Goal: Task Accomplishment & Management: Complete application form

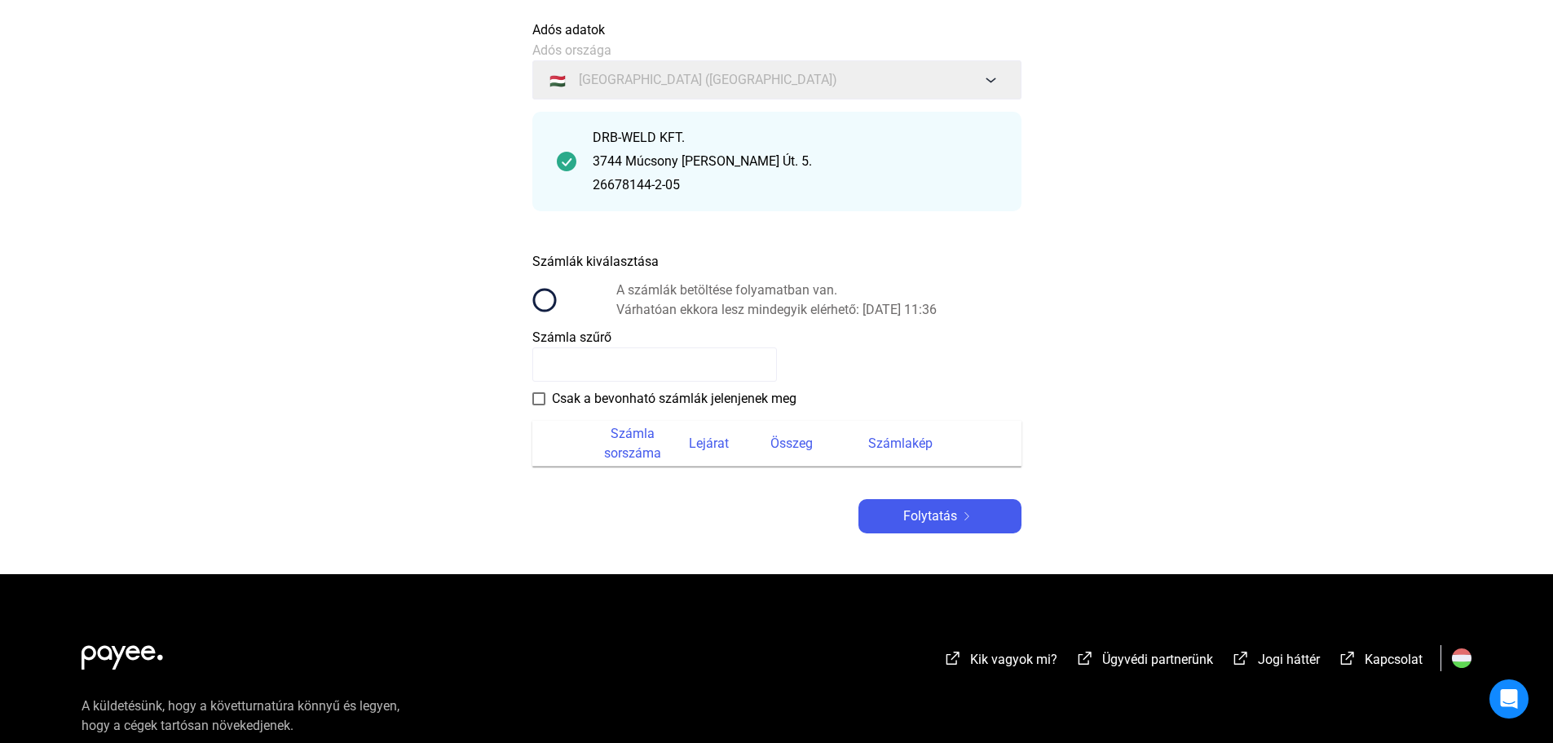
scroll to position [82, 0]
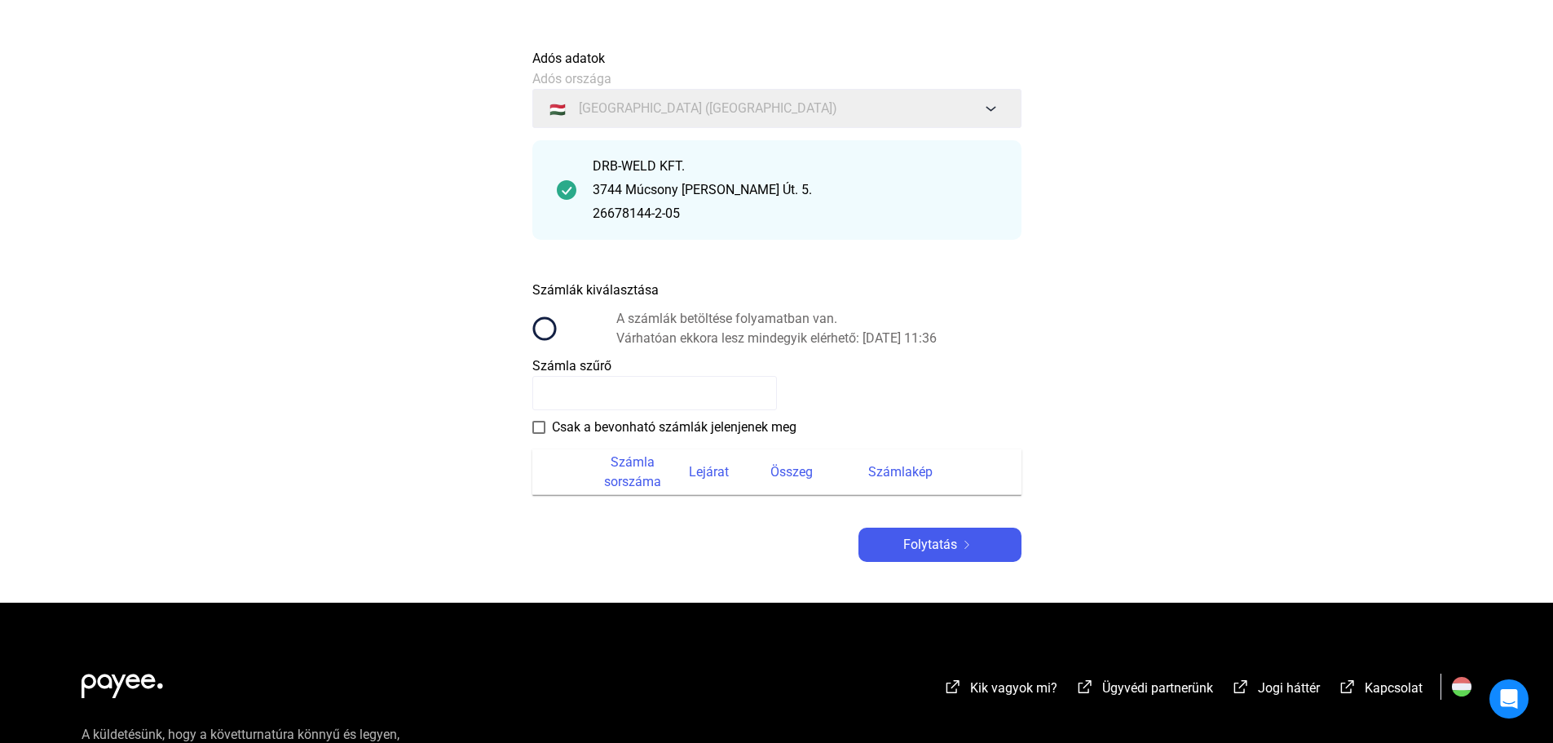
click at [937, 317] on span "A számlák betöltése folyamatban van." at bounding box center [776, 319] width 320 height 20
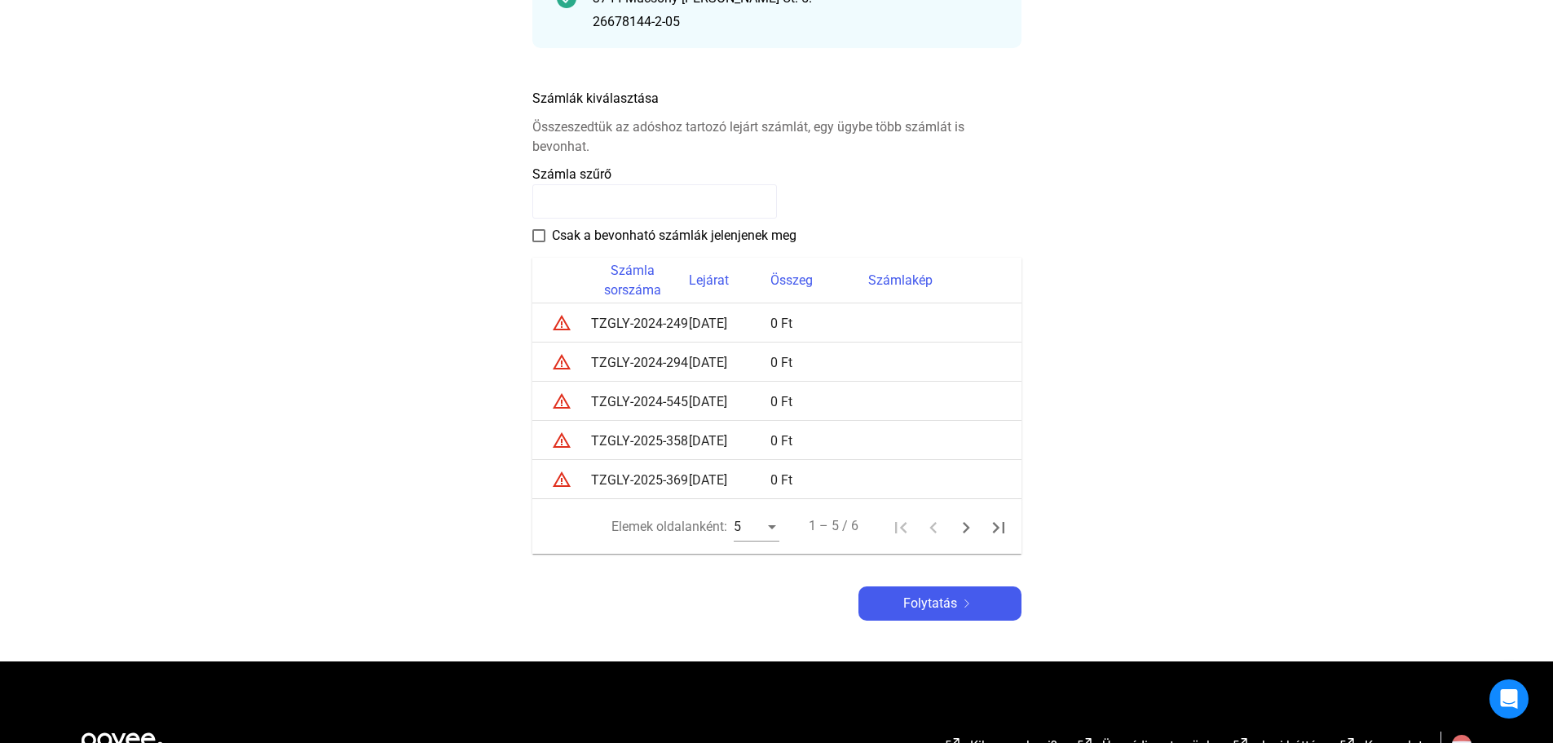
scroll to position [269, 0]
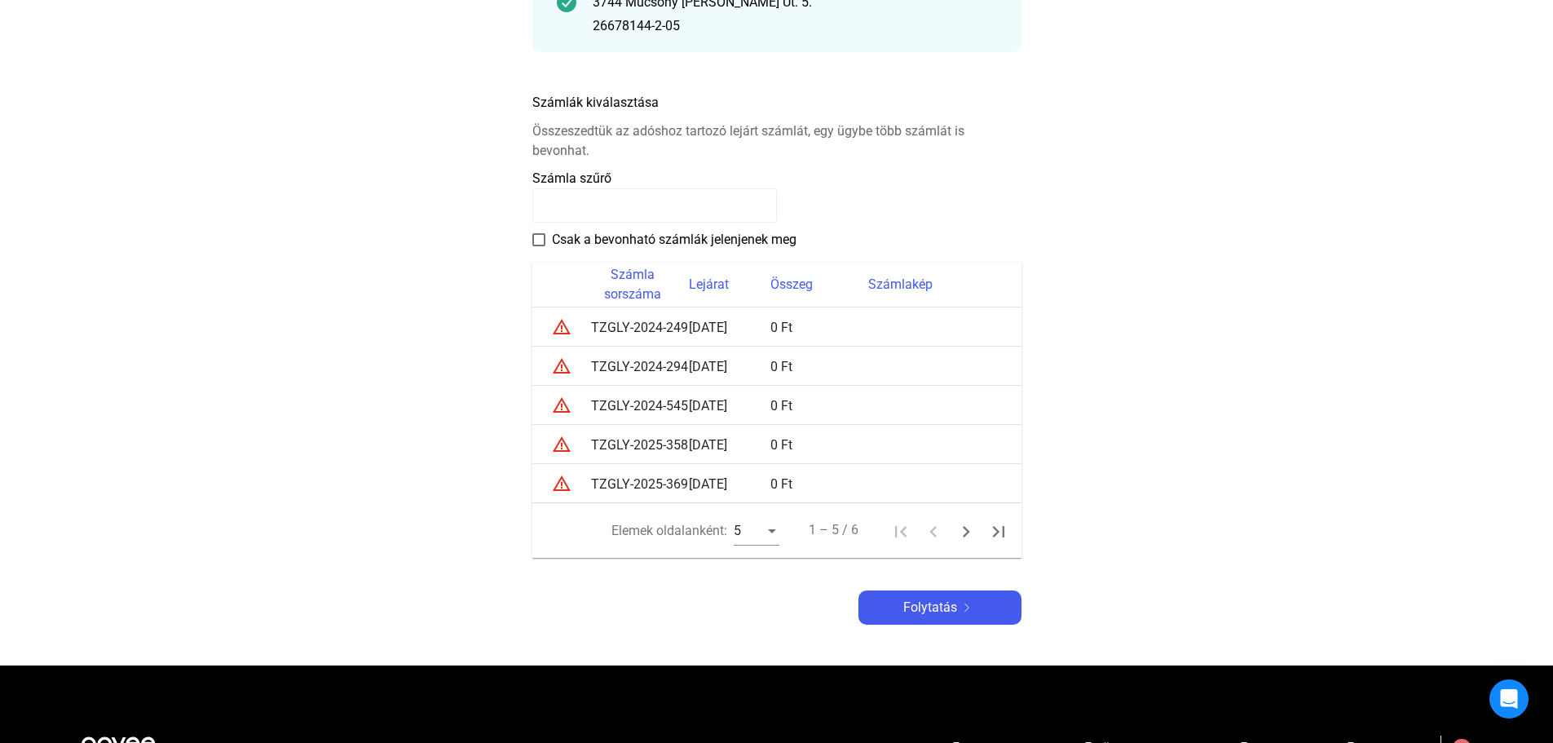
click at [668, 236] on font "Csak a bevonható számlák jelenjenek meg" at bounding box center [674, 239] width 245 height 15
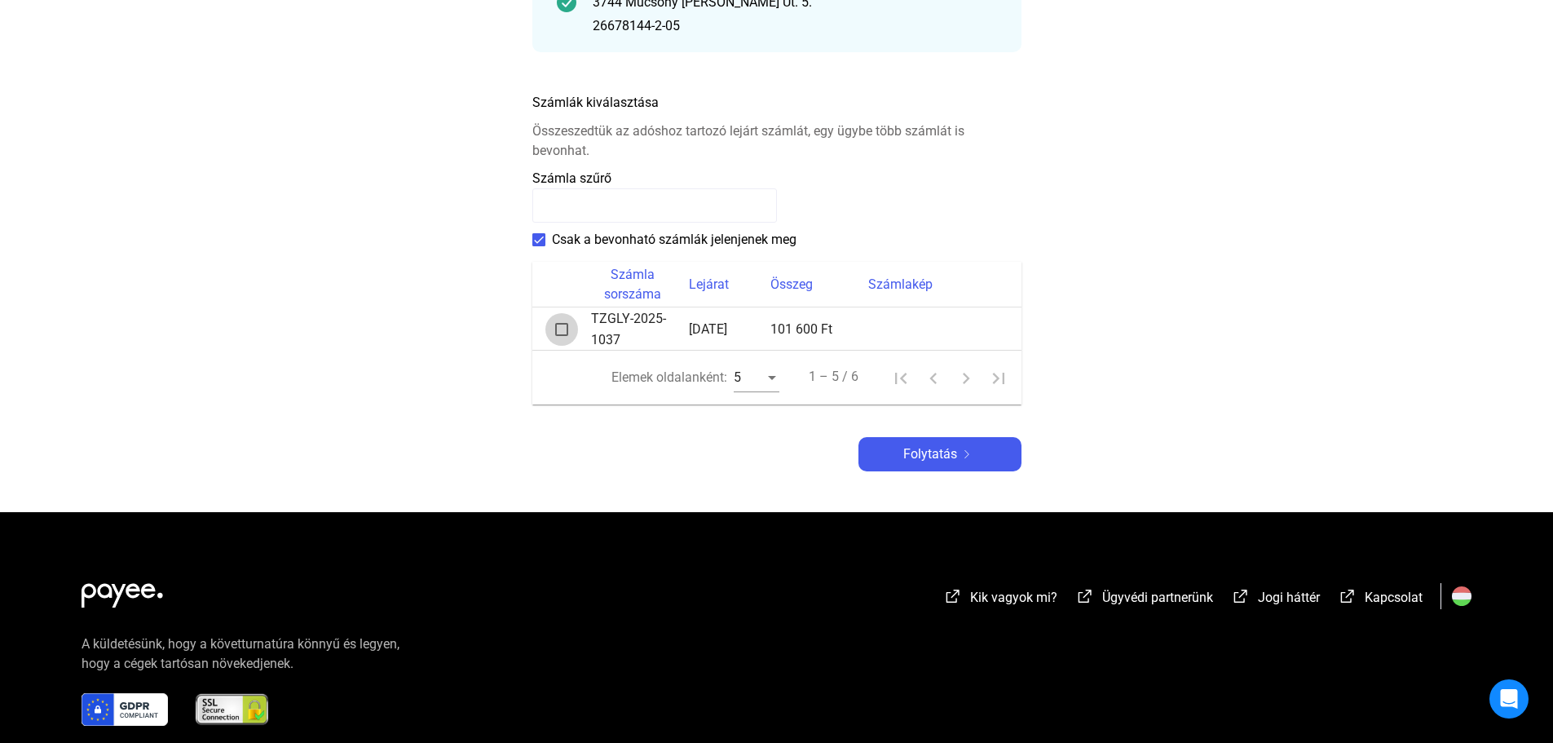
click at [560, 329] on span at bounding box center [561, 329] width 13 height 13
click at [975, 329] on font "Számlakép rendszerben" at bounding box center [937, 327] width 138 height 15
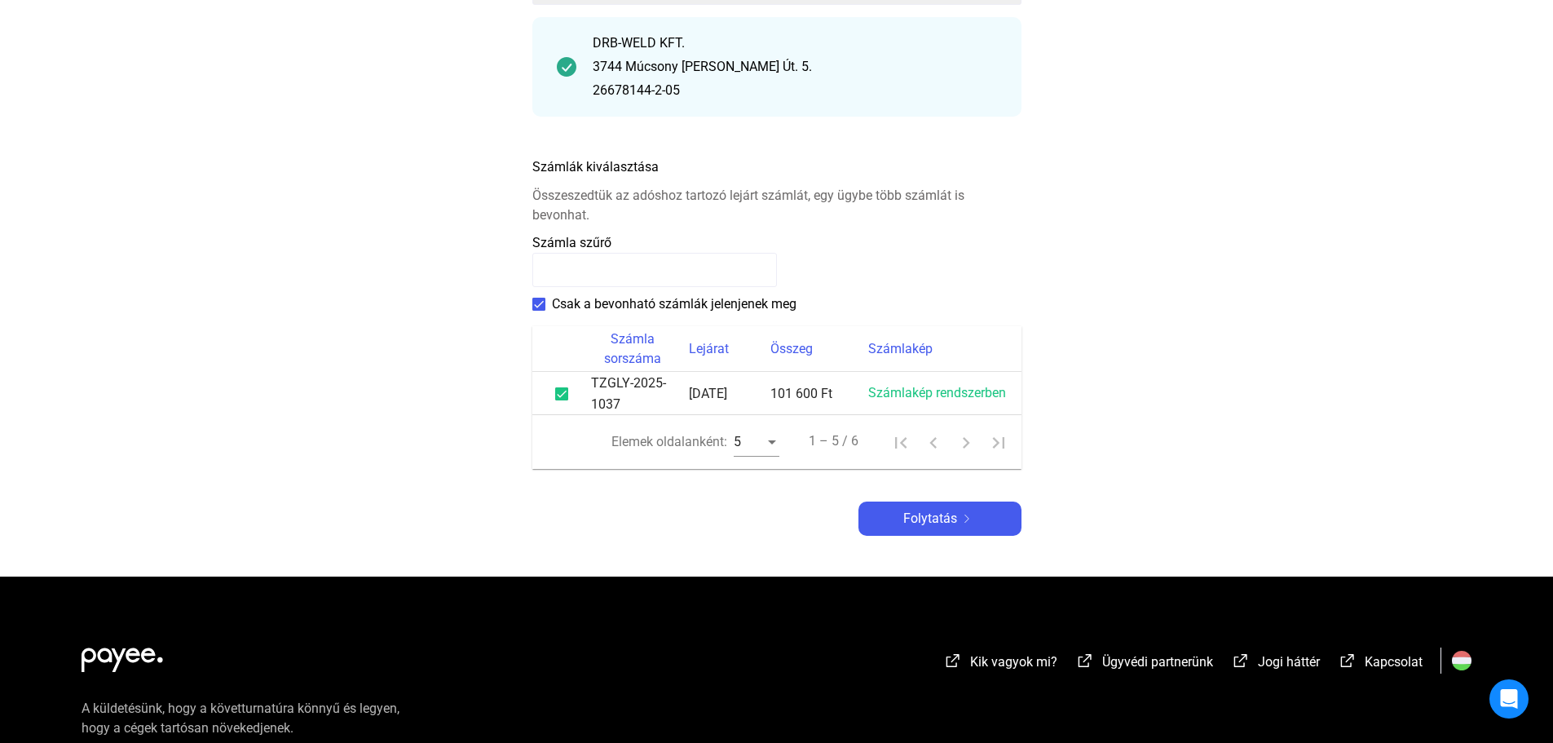
scroll to position [359, 0]
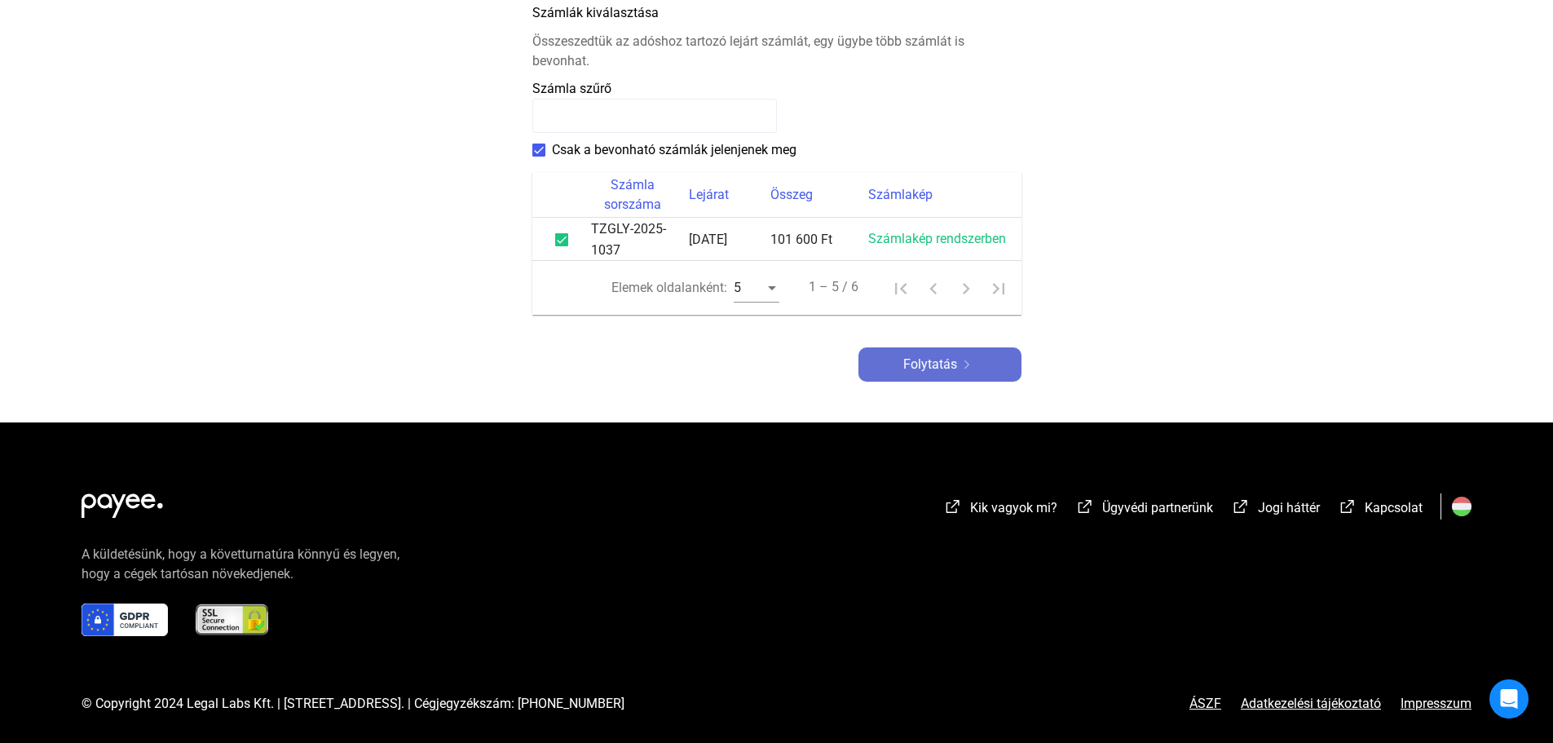
click at [964, 364] on img at bounding box center [967, 364] width 20 height 8
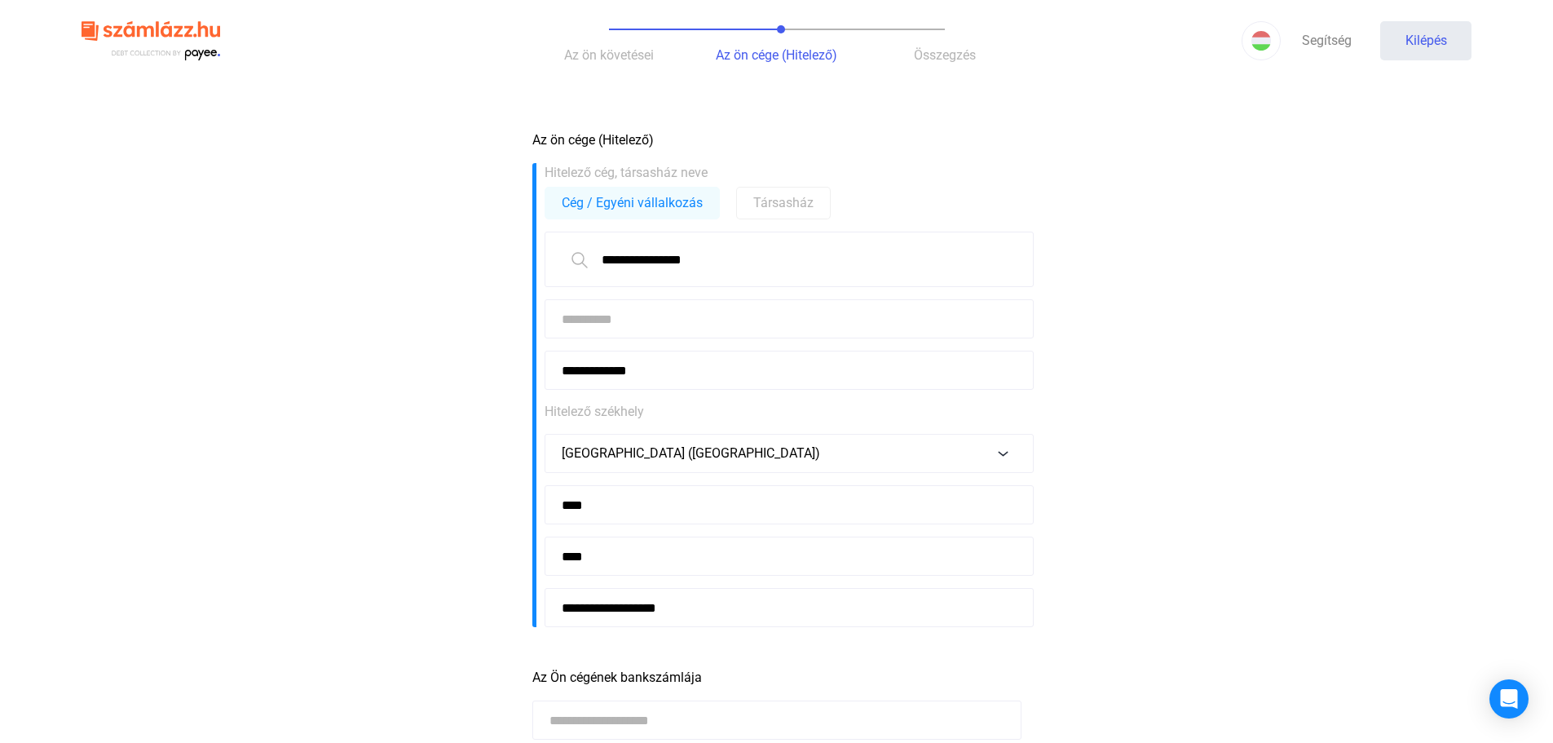
click at [798, 263] on input "**********" at bounding box center [789, 259] width 489 height 55
click at [862, 323] on input at bounding box center [789, 318] width 489 height 39
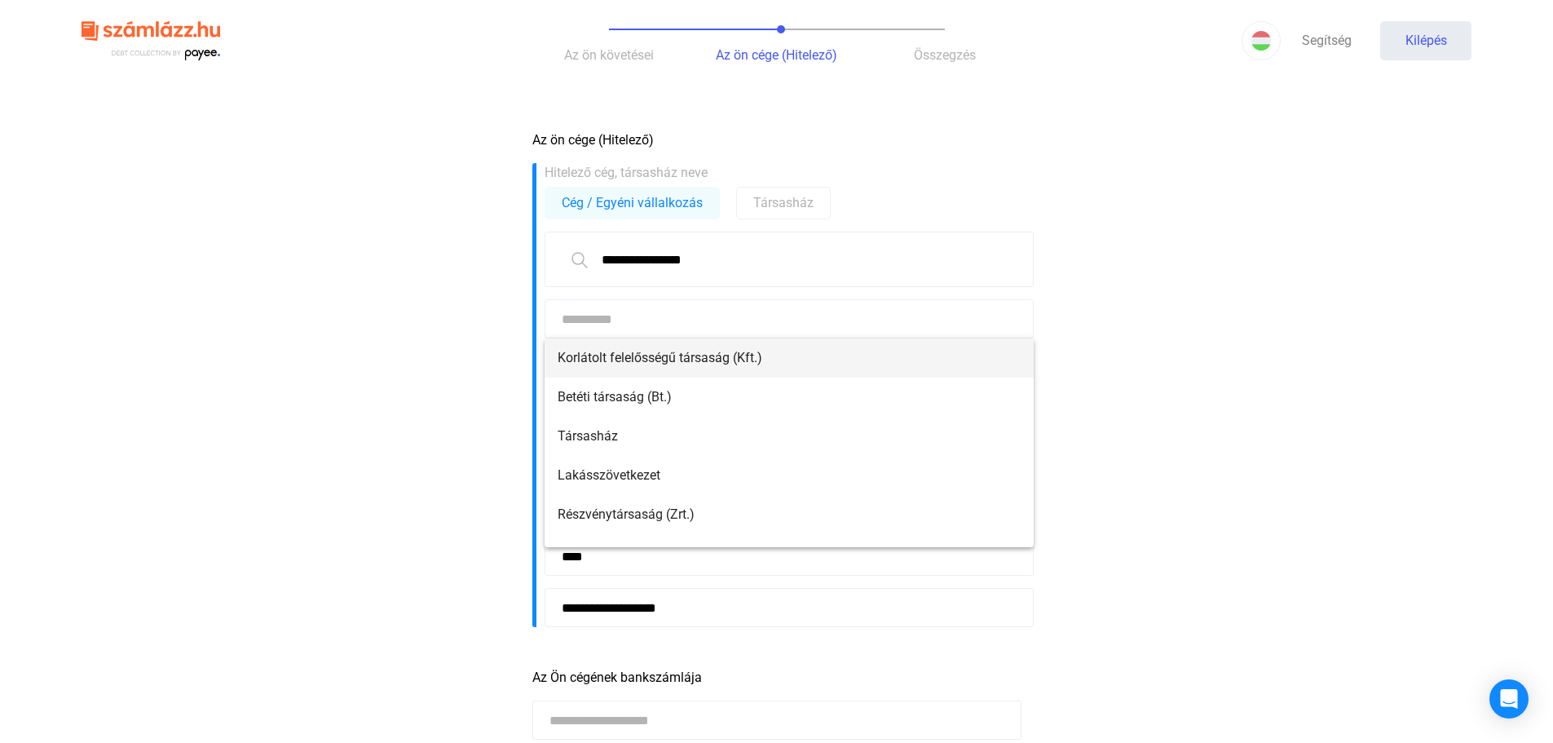
click at [835, 356] on span "Korlátolt felelősségű társaság (Kft.)" at bounding box center [789, 358] width 463 height 20
type input "**********"
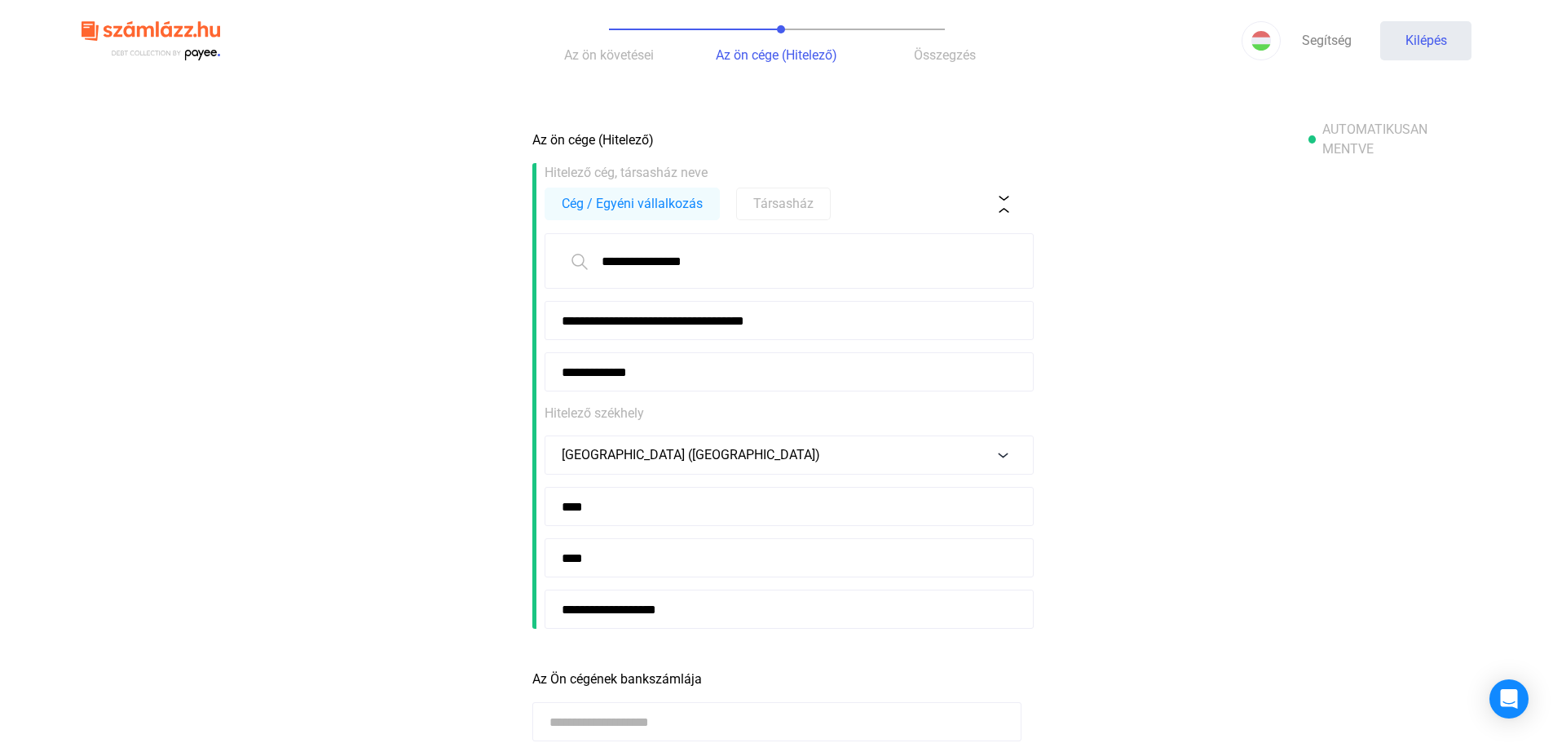
click at [783, 419] on div "Hitelező székhely" at bounding box center [783, 414] width 477 height 20
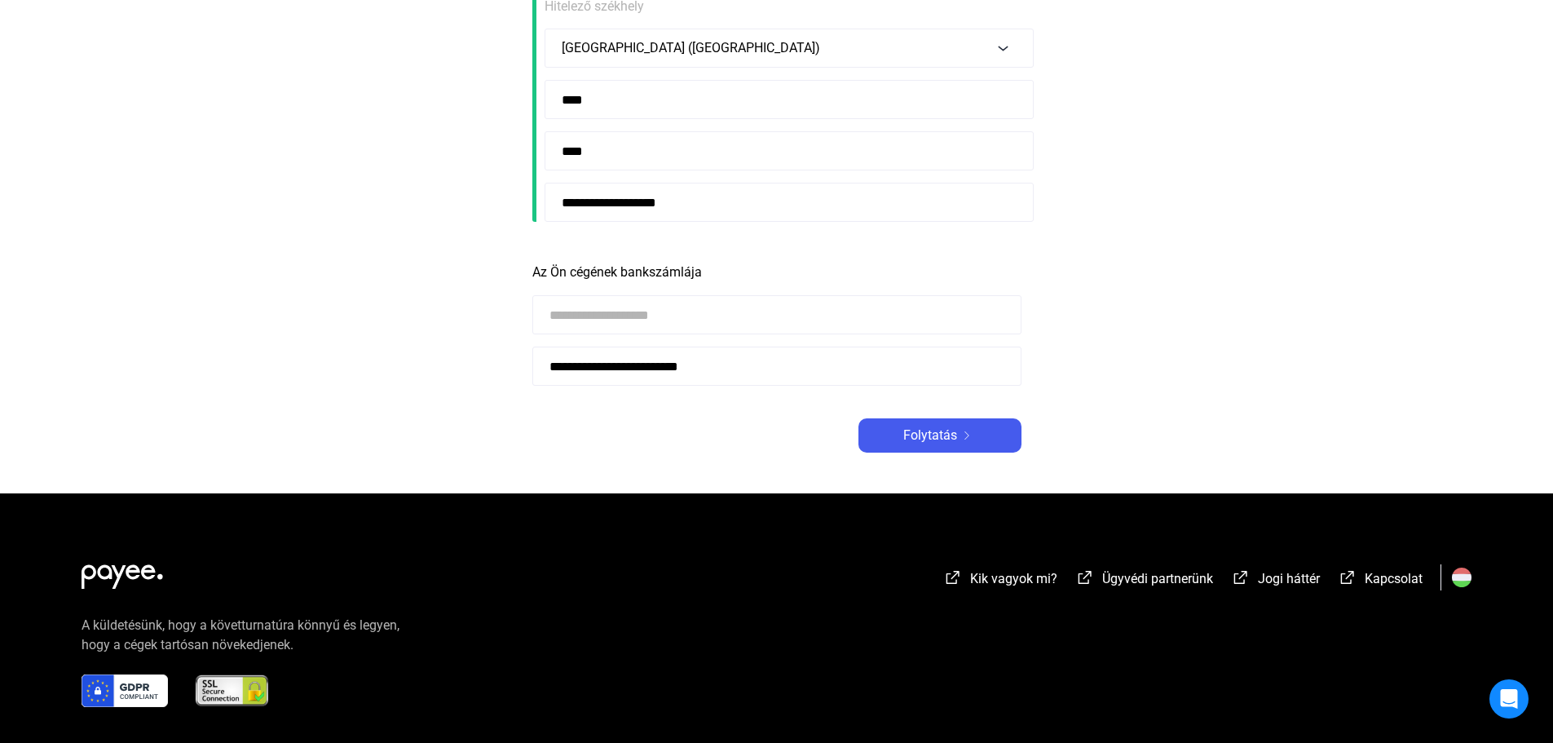
scroll to position [408, 0]
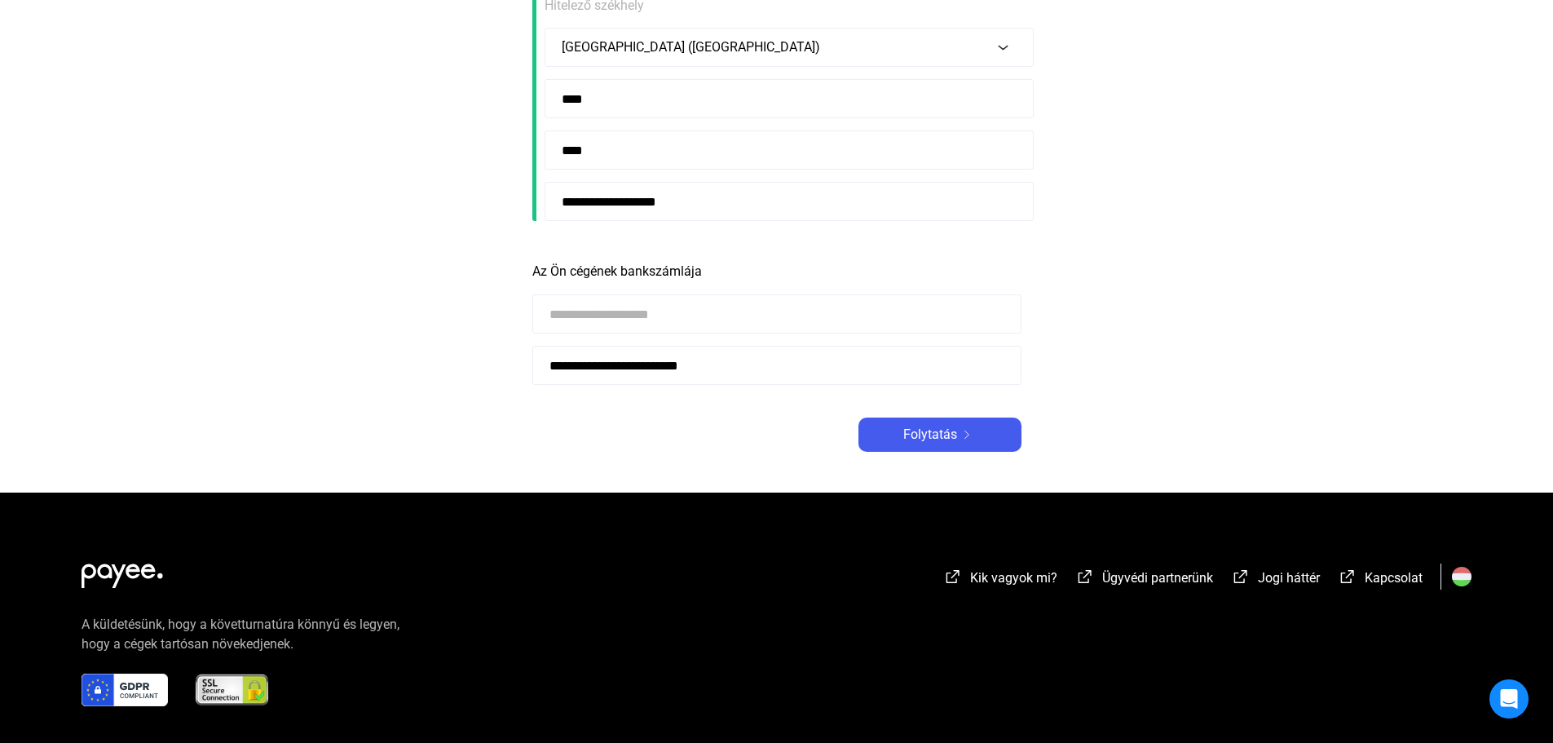
click at [702, 320] on input at bounding box center [776, 313] width 489 height 39
click at [663, 366] on input "**********" at bounding box center [776, 365] width 489 height 39
click at [691, 311] on input at bounding box center [776, 313] width 489 height 39
type input "**********"
click at [1224, 254] on main "**********" at bounding box center [776, 104] width 1553 height 778
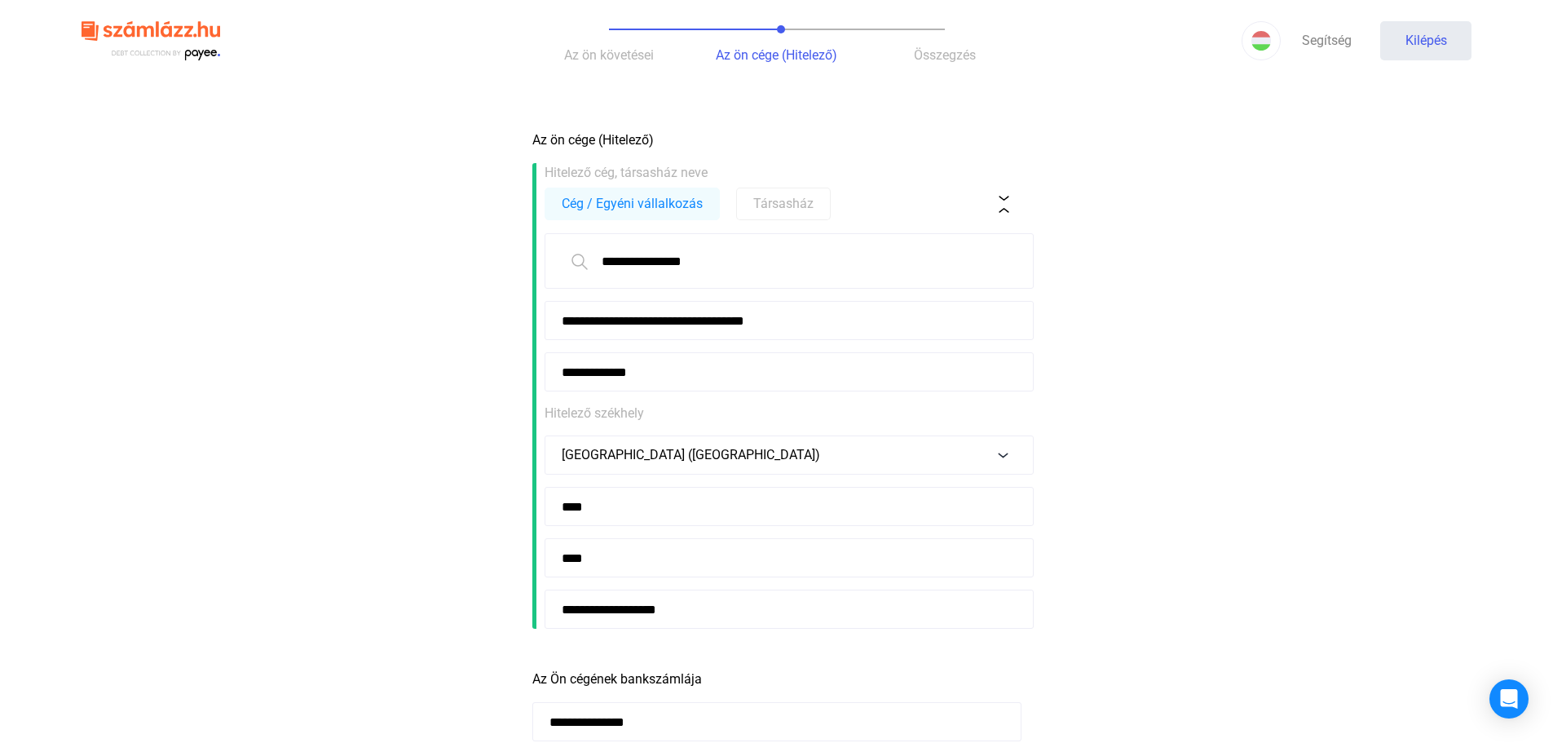
scroll to position [479, 0]
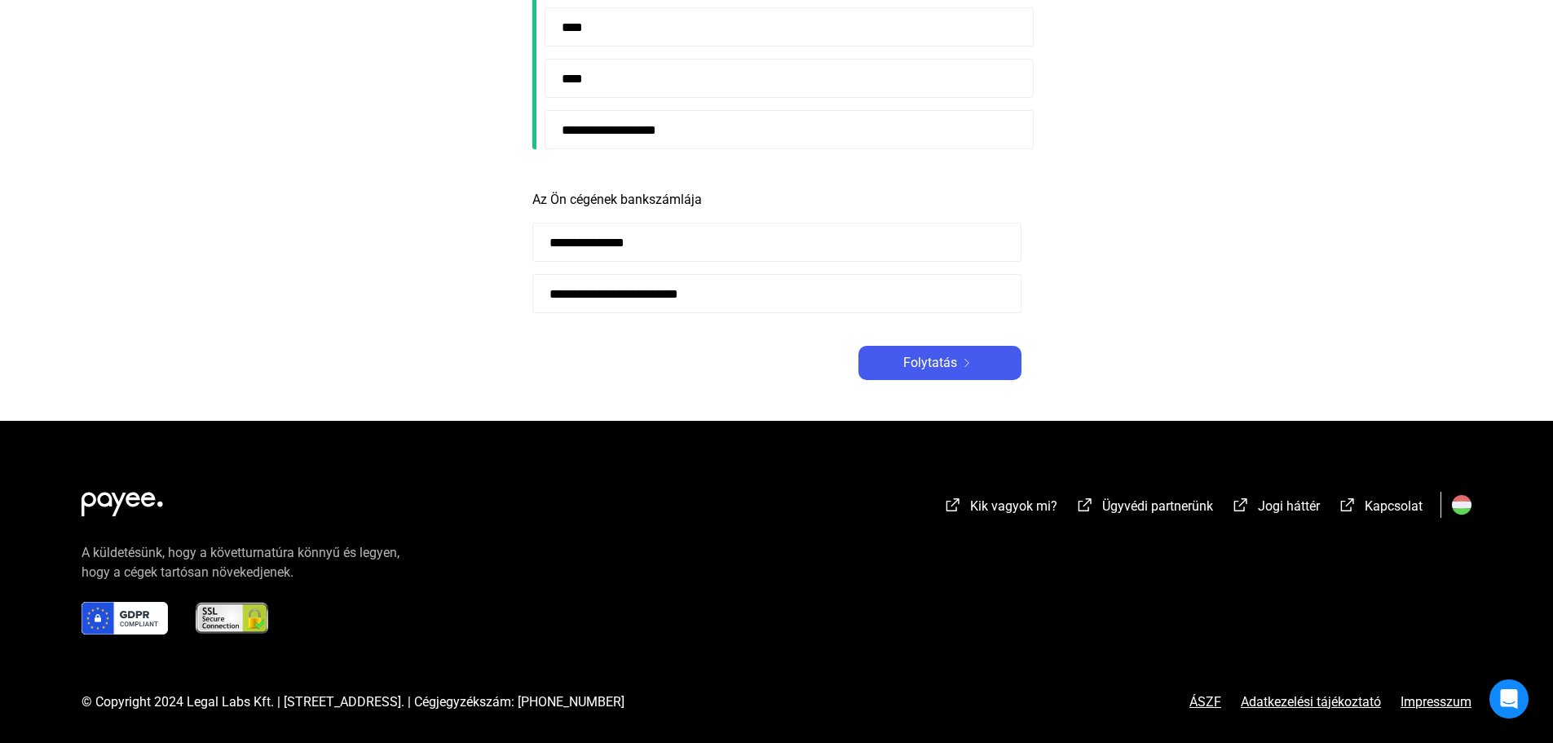
click at [907, 362] on font "Folytatás" at bounding box center [930, 362] width 54 height 15
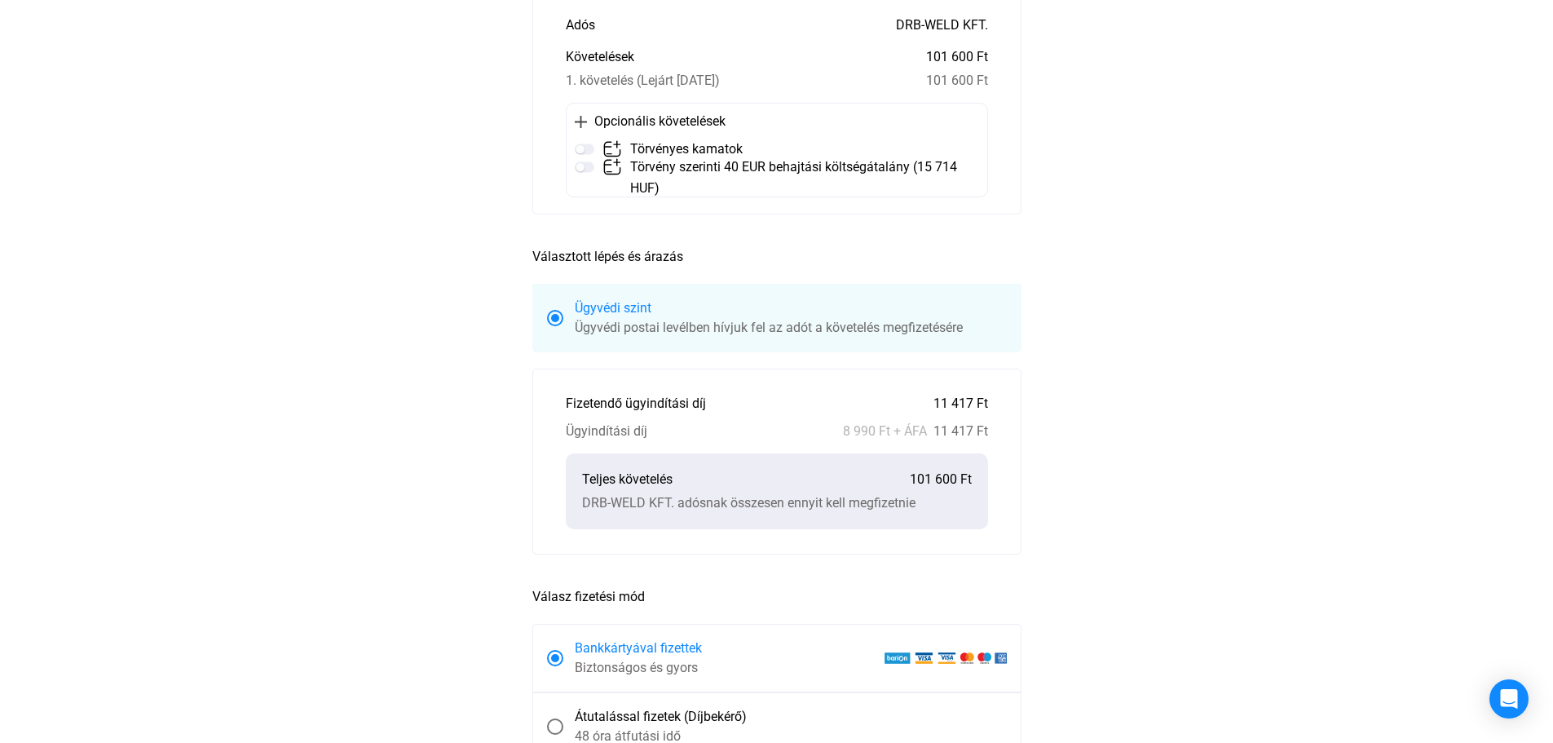
scroll to position [82, 0]
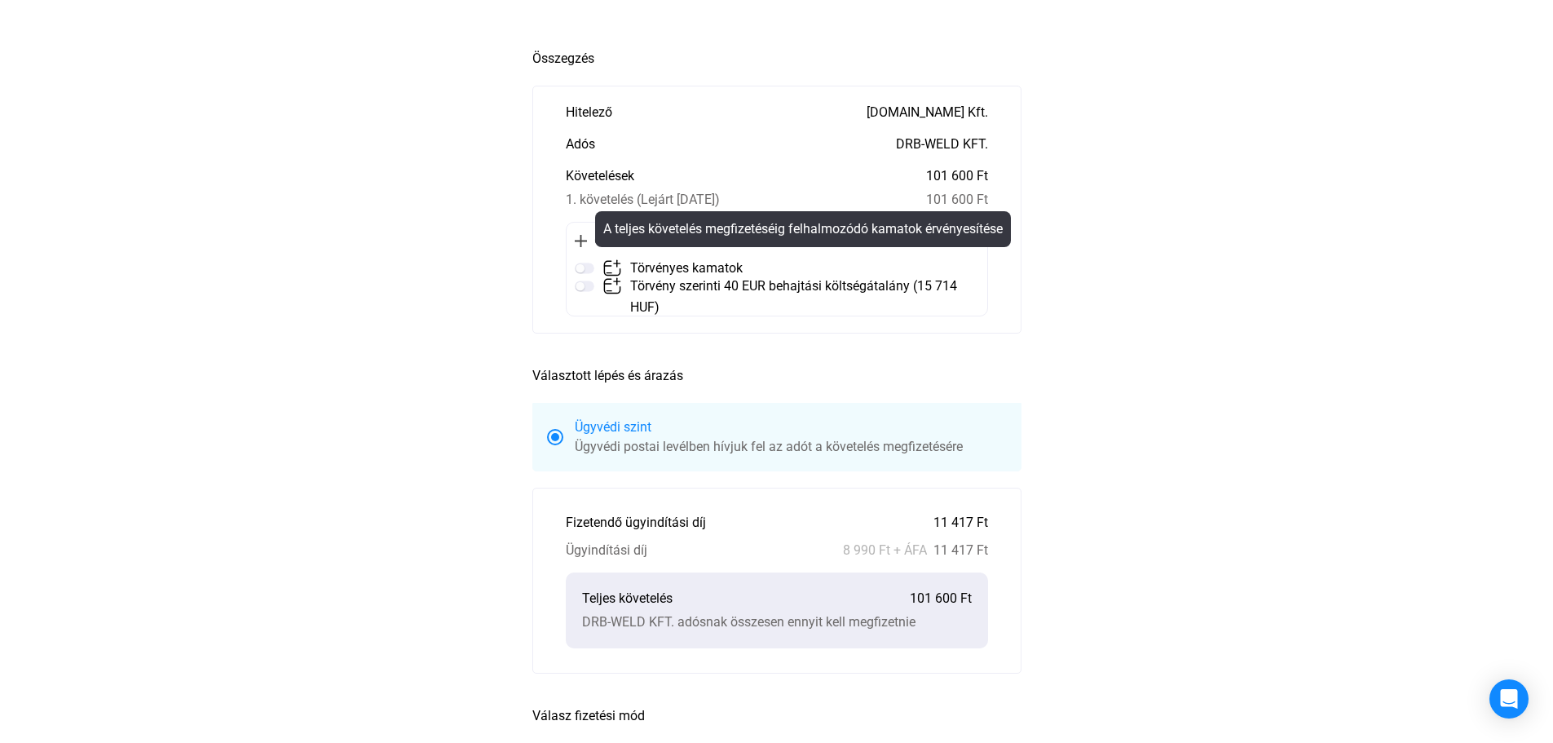
click at [592, 266] on img at bounding box center [585, 268] width 20 height 20
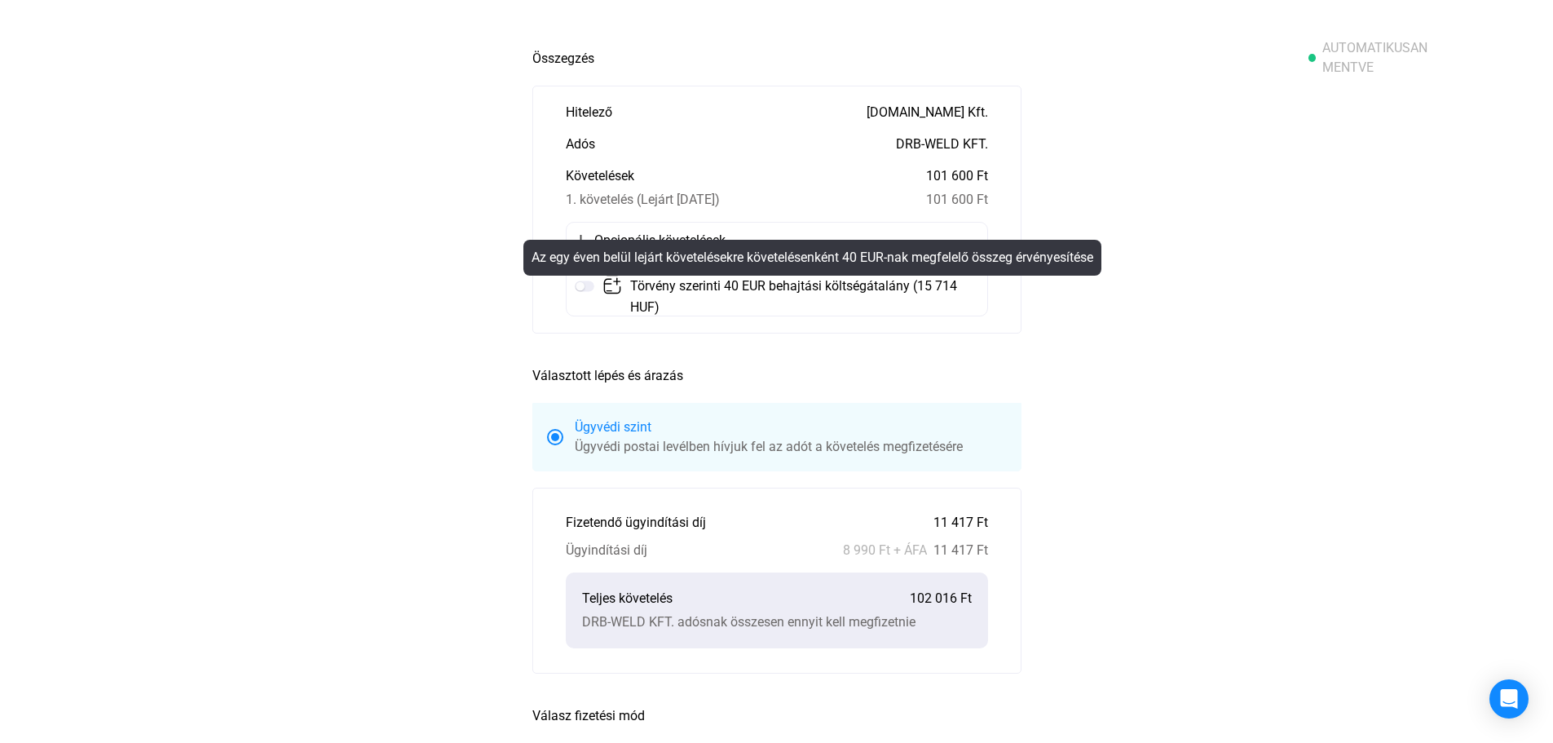
click at [586, 285] on mat-tooltip-component "Az egy éven belül lejárt követelésekre követelésenként 40 EUR-nak megfelelő öss…" at bounding box center [812, 257] width 601 height 59
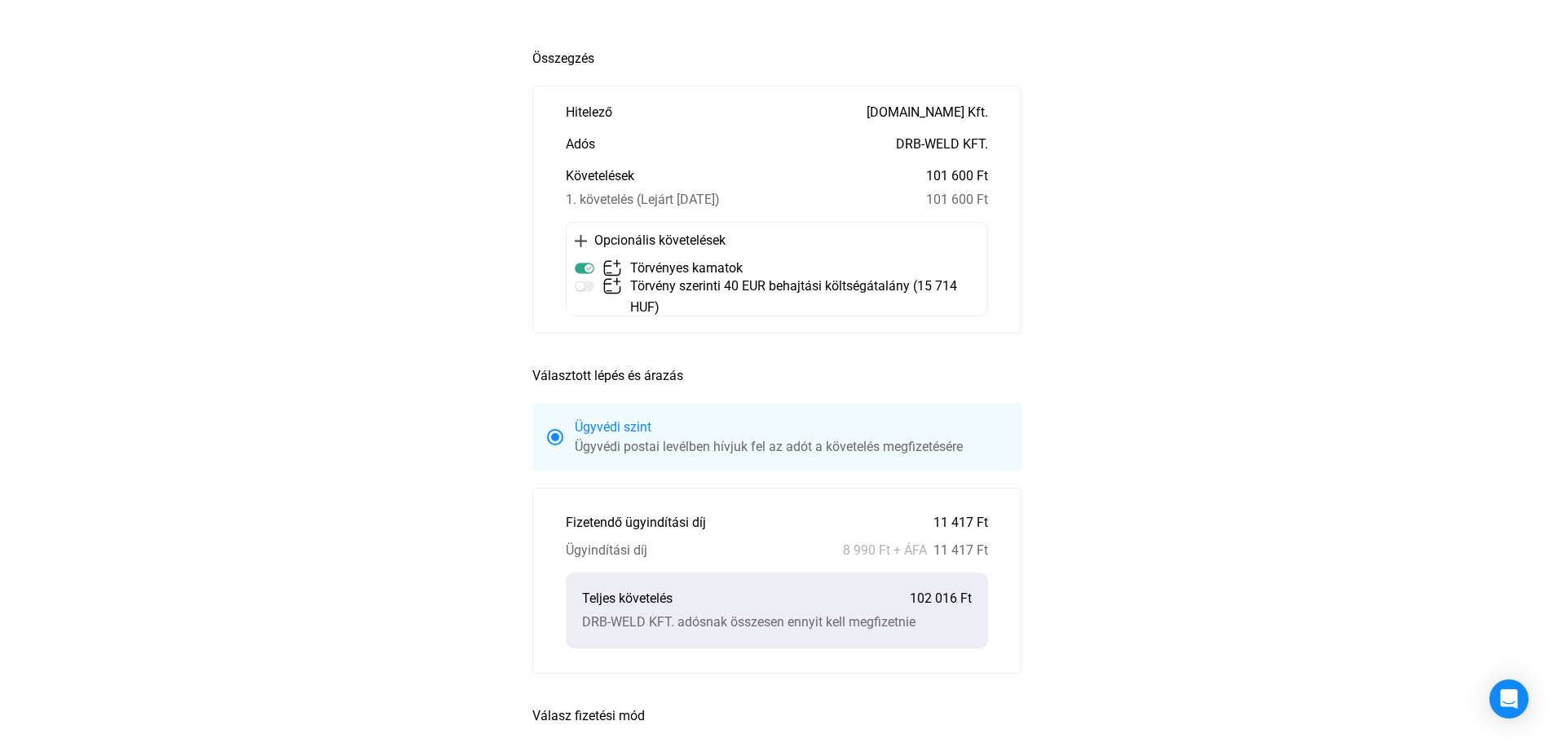
drag, startPoint x: 1030, startPoint y: 337, endPoint x: 998, endPoint y: 338, distance: 31.8
click at [1030, 337] on main "Automatikusan mentve Összegzés Hitelező [DOMAIN_NAME] Kft. Adós DRB-WELD KFT. K…" at bounding box center [776, 548] width 1553 height 1014
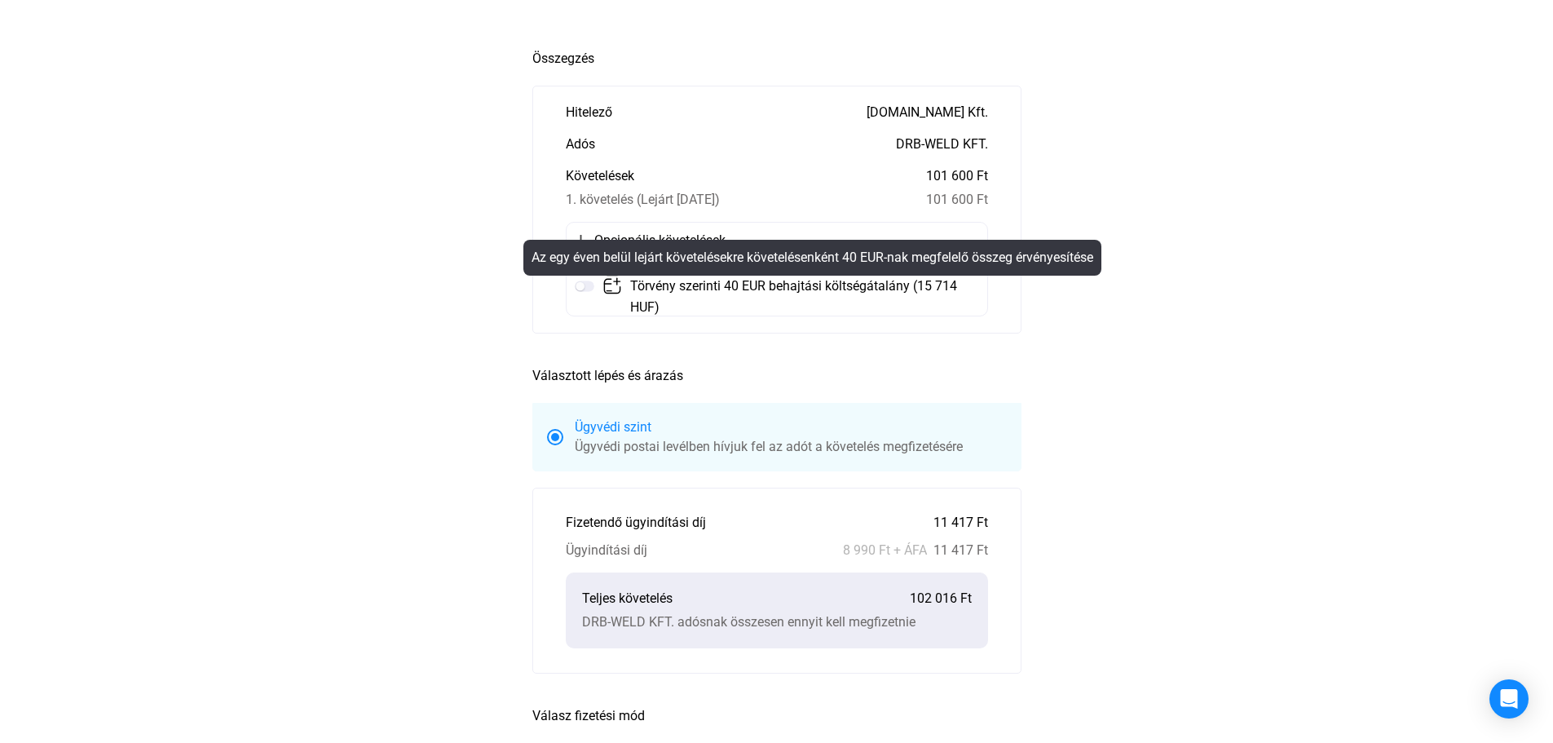
click at [593, 286] on mat-tooltip-component "Az egy éven belül lejárt követelésekre követelésenként 40 EUR-nak megfelelő öss…" at bounding box center [812, 257] width 601 height 59
click at [585, 285] on mat-tooltip-component "Az egy éven belül lejárt követelésekre követelésenként 40 EUR-nak megfelelő öss…" at bounding box center [812, 257] width 601 height 59
click at [588, 285] on mat-tooltip-component "Az egy éven belül lejárt követelésekre követelésenként 40 EUR-nak megfelelő öss…" at bounding box center [812, 257] width 601 height 59
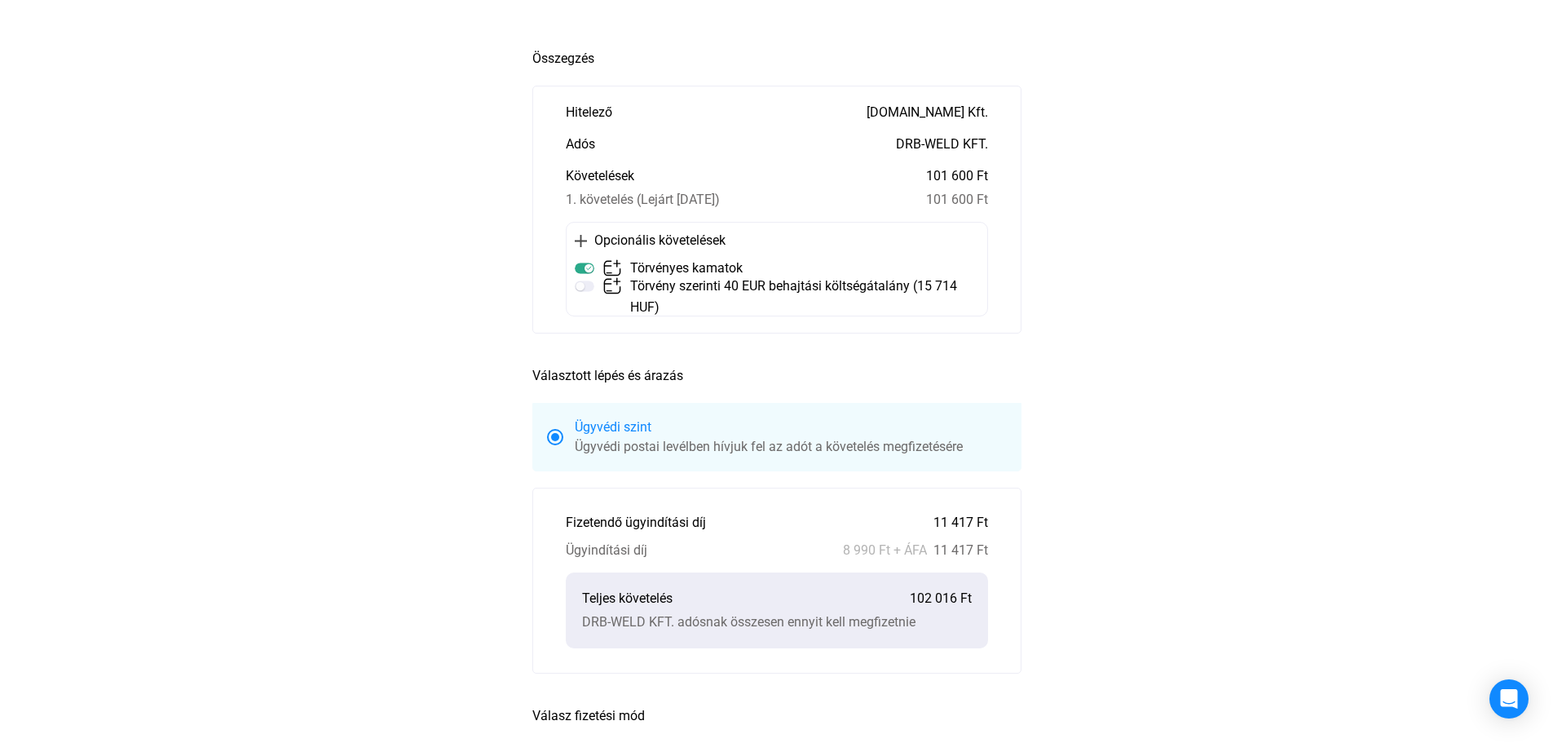
click at [1226, 347] on main "Automatikusan mentve Összegzés Hitelező [DOMAIN_NAME] Kft. Adós DRB-WELD KFT. K…" at bounding box center [776, 548] width 1553 height 1014
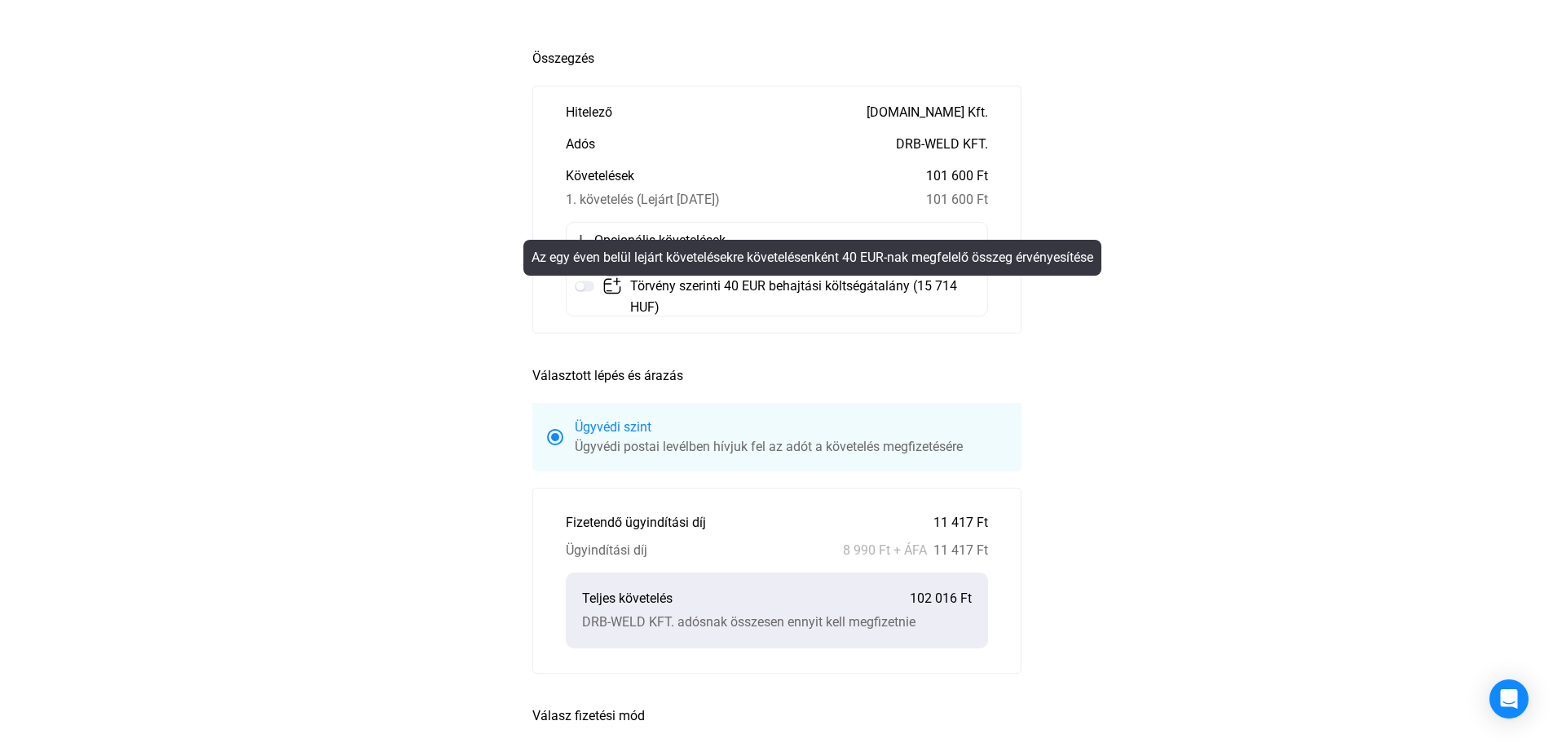
click at [712, 285] on mat-tooltip-component "Az egy éven belül lejárt követelésekre követelésenként 40 EUR-nak megfelelő öss…" at bounding box center [812, 257] width 601 height 59
click at [582, 284] on mat-tooltip-component "Az egy éven belül lejárt követelésekre követelésenként 40 EUR-nak megfelelő öss…" at bounding box center [812, 257] width 601 height 59
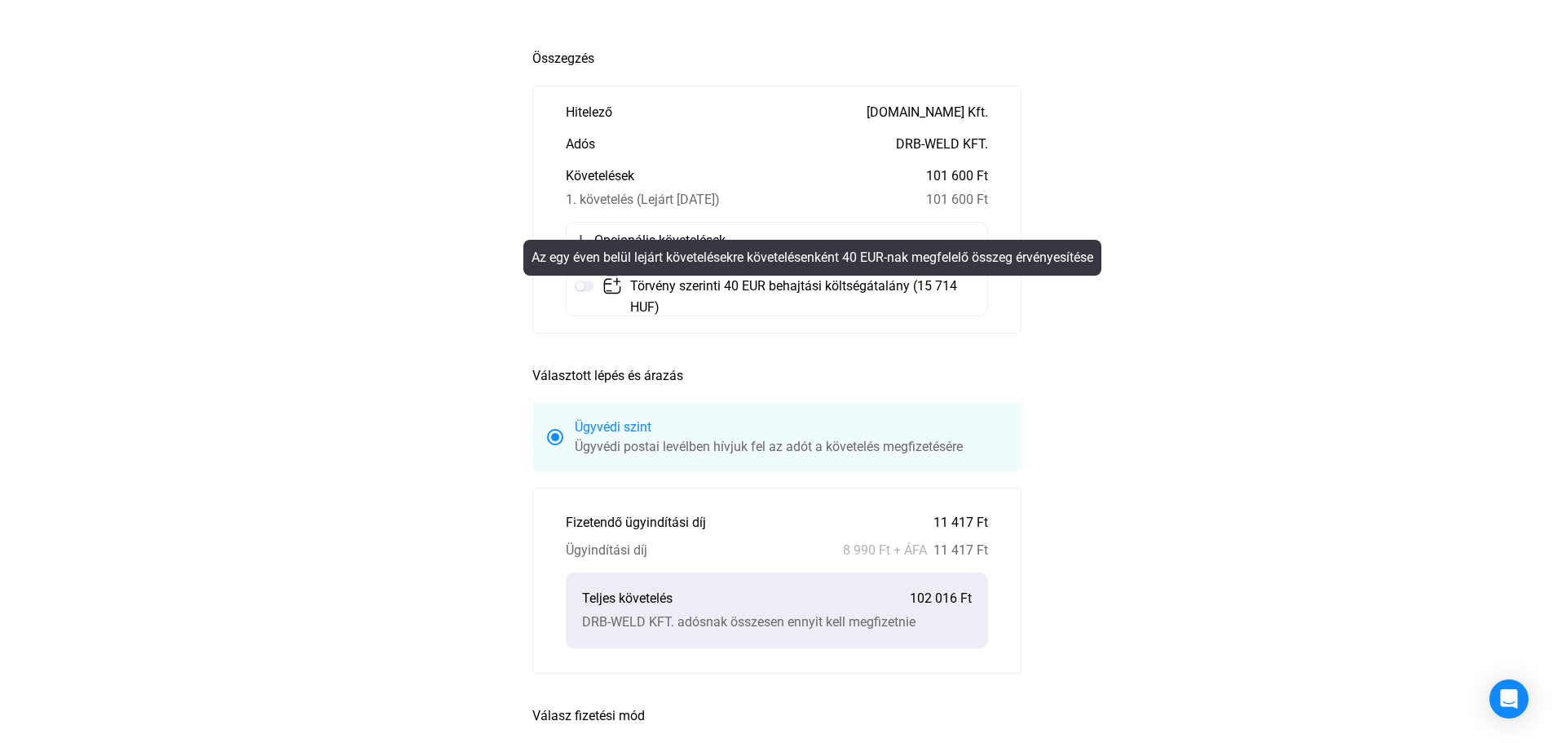
click at [582, 284] on mat-tooltip-component "Az egy éven belül lejárt követelésekre követelésenként 40 EUR-nak megfelelő öss…" at bounding box center [812, 257] width 601 height 59
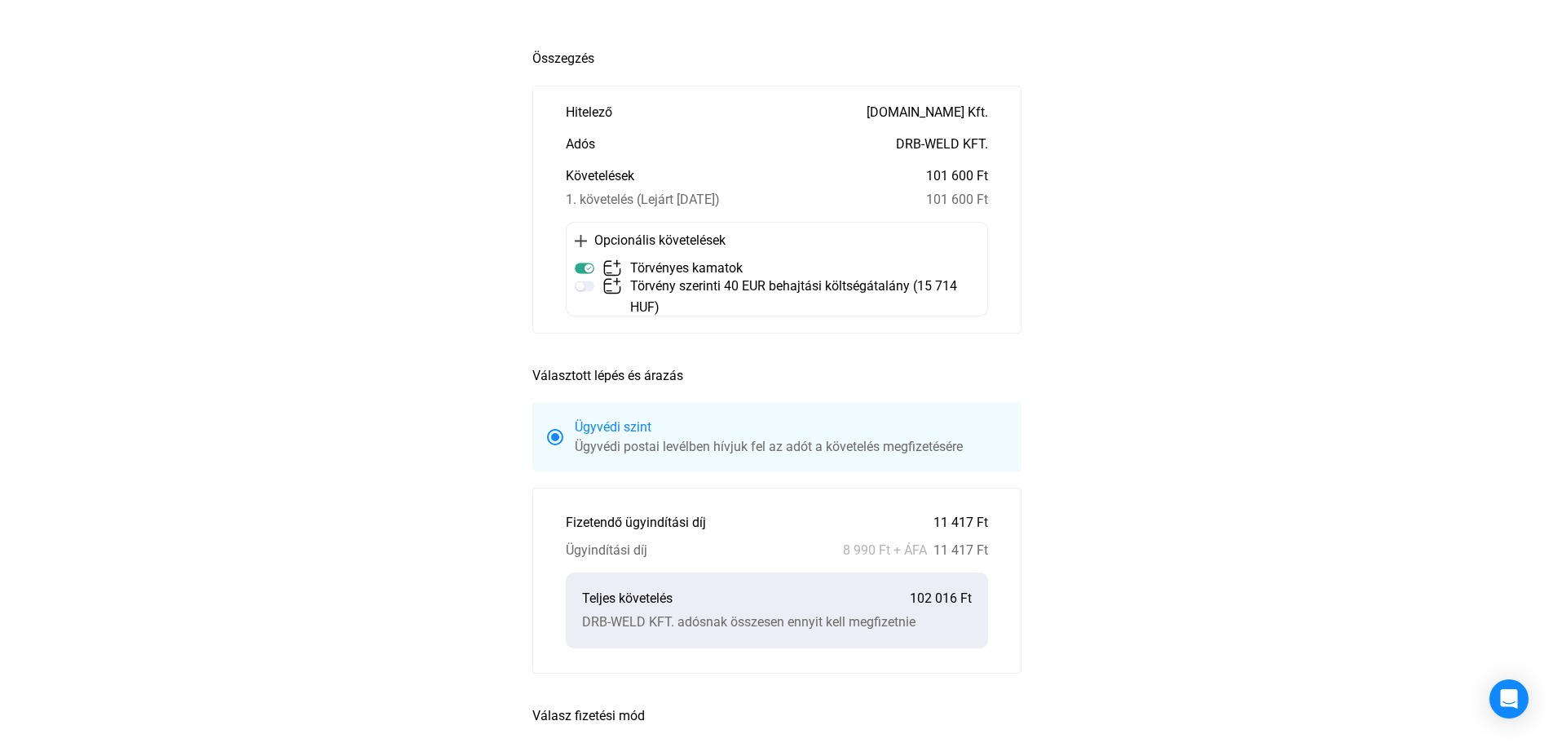
click at [1352, 395] on main "Automatikusan mentve Összegzés Hitelező [DOMAIN_NAME] Kft. Adós DRB-WELD KFT. K…" at bounding box center [776, 548] width 1553 height 1014
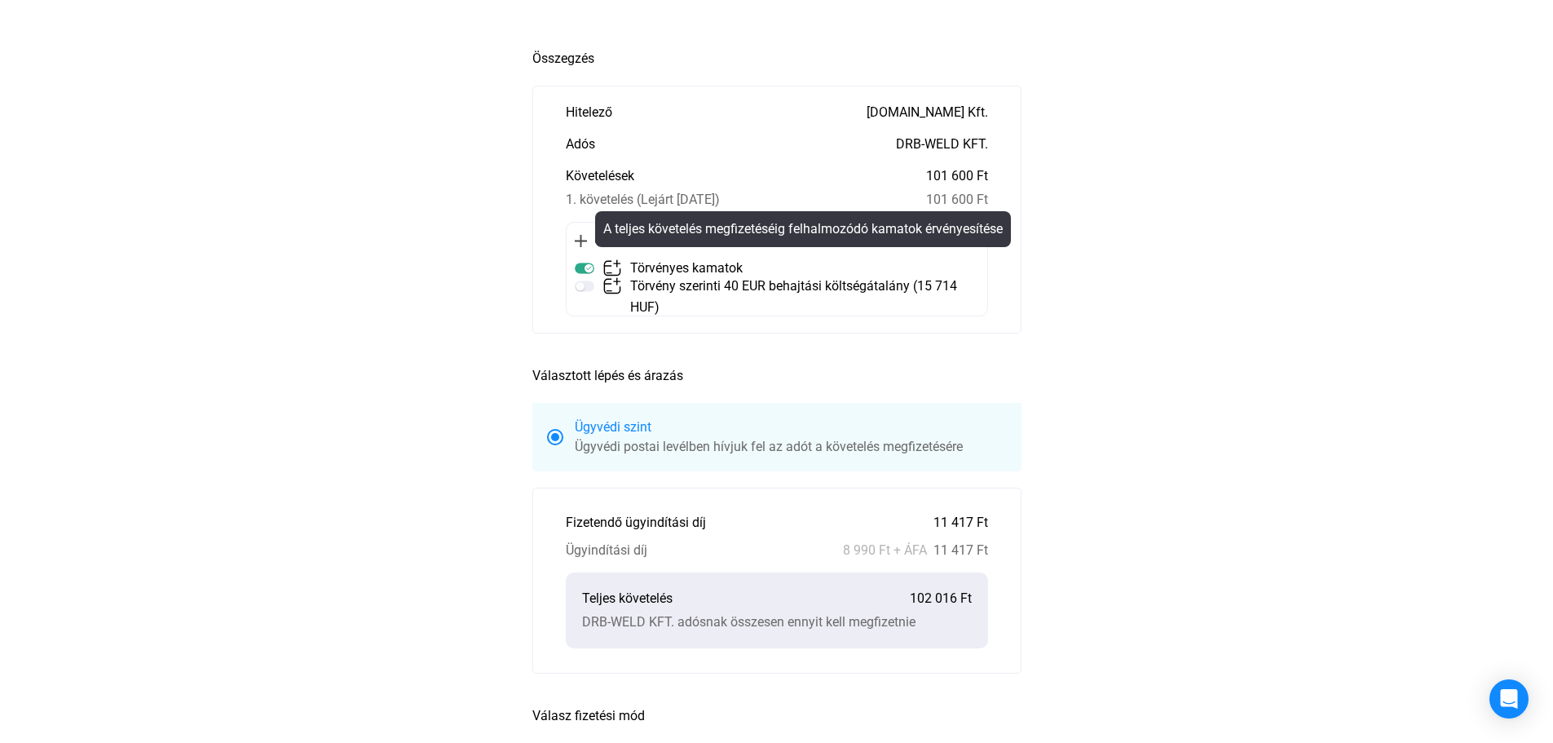
click at [580, 269] on img at bounding box center [585, 268] width 20 height 20
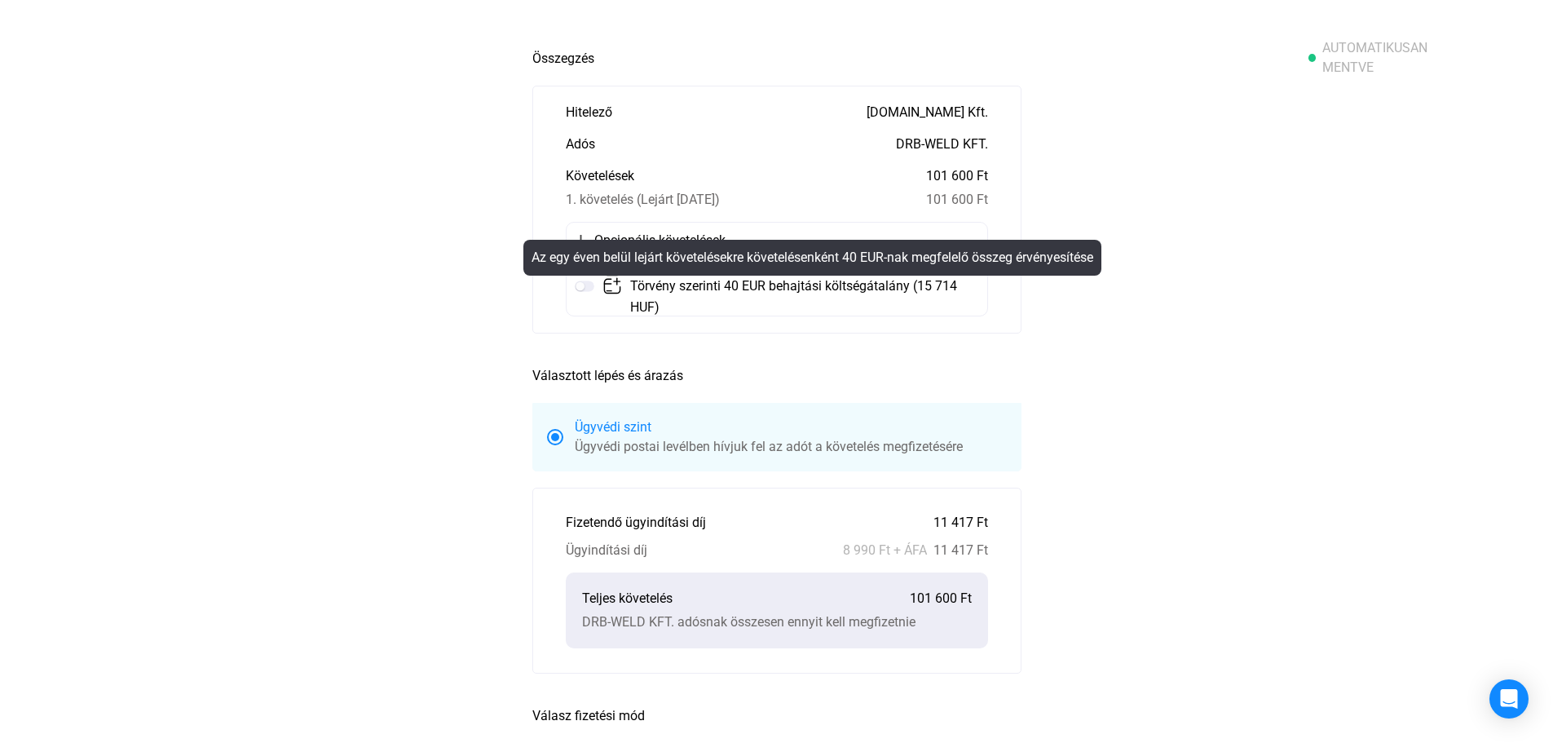
click at [585, 285] on mat-tooltip-component "Az egy éven belül lejárt követelésekre követelésenként 40 EUR-nak megfelelő öss…" at bounding box center [812, 257] width 601 height 59
click at [586, 286] on mat-tooltip-component "Az egy éven belül lejárt követelésekre követelésenként 40 EUR-nak megfelelő öss…" at bounding box center [812, 257] width 601 height 59
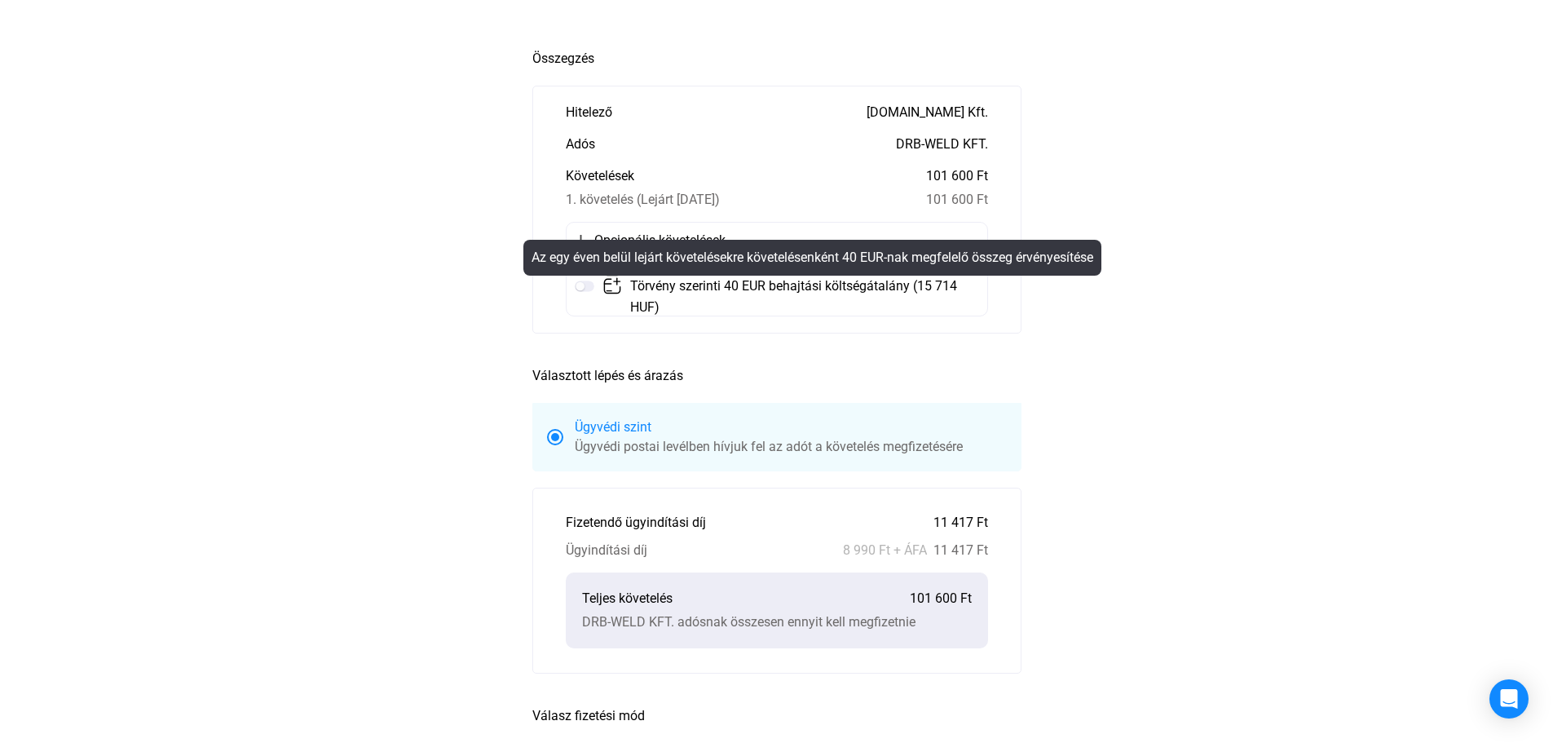
click at [586, 286] on mat-tooltip-component "Az egy éven belül lejárt követelésekre követelésenként 40 EUR-nak megfelelő öss…" at bounding box center [812, 257] width 601 height 59
click at [586, 285] on mat-tooltip-component "Az egy éven belül lejárt követelésekre követelésenként 40 EUR-nak megfelelő öss…" at bounding box center [812, 257] width 601 height 59
click at [586, 286] on mat-tooltip-component "Az egy éven belül lejárt követelésekre követelésenként 40 EUR-nak megfelelő öss…" at bounding box center [812, 257] width 601 height 59
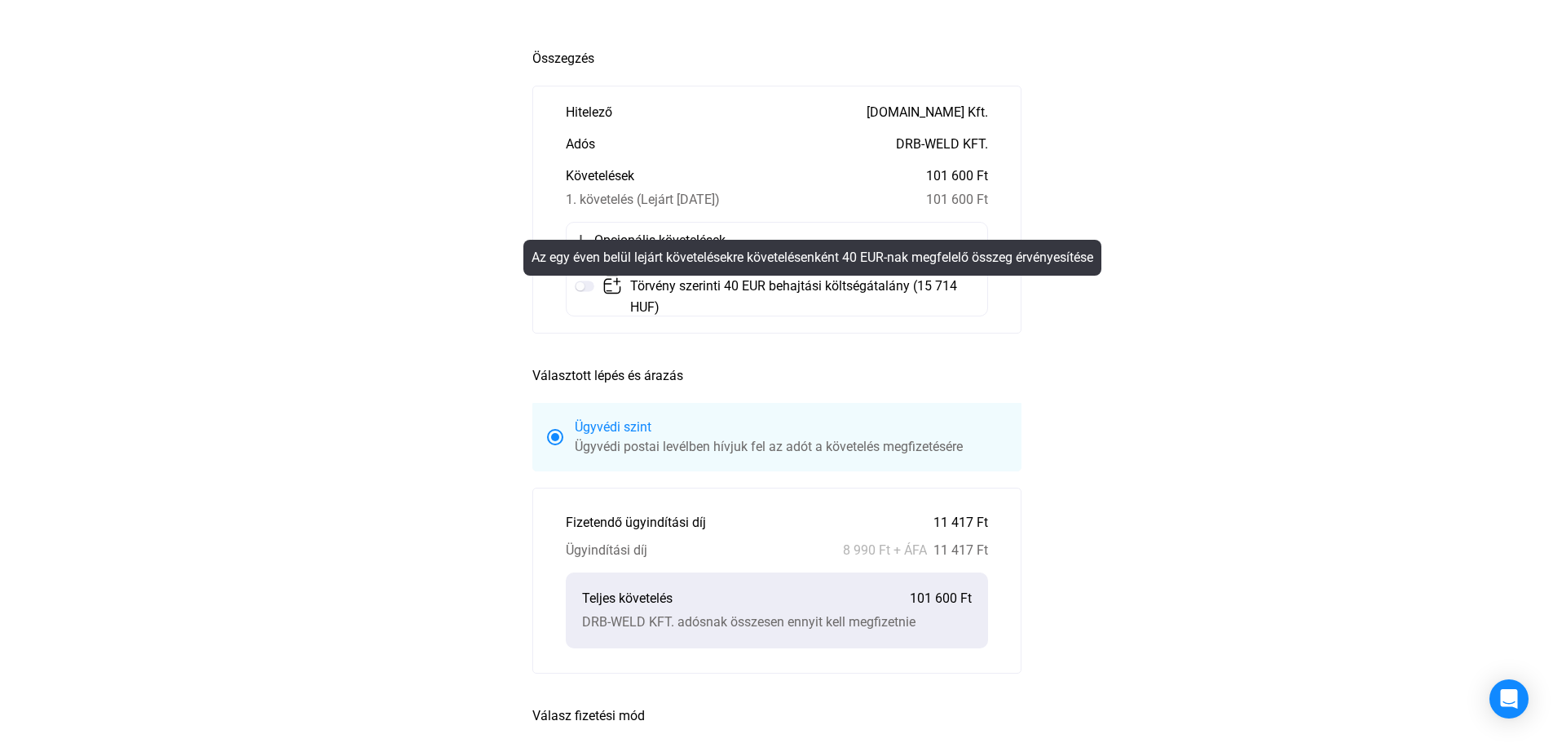
click at [586, 286] on mat-tooltip-component "Az egy éven belül lejárt követelésekre követelésenként 40 EUR-nak megfelelő öss…" at bounding box center [812, 257] width 601 height 59
click at [994, 373] on h2 "Választott lépés és árazás" at bounding box center [776, 372] width 489 height 29
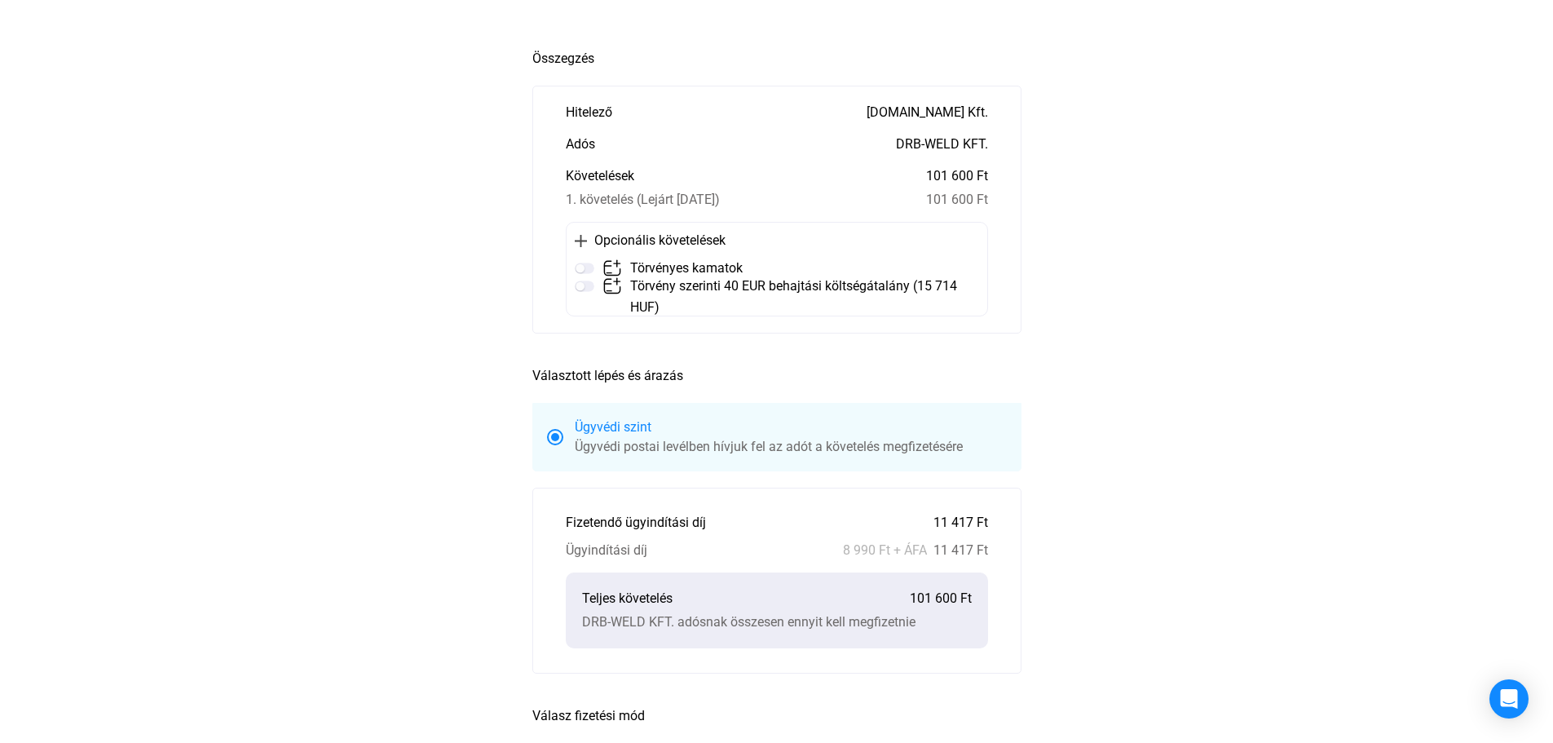
click at [1112, 388] on main "Automatikusan mentve Összegzés Hitelező [DOMAIN_NAME] Kft. Adós DRB-WELD KFT. K…" at bounding box center [776, 548] width 1553 height 1014
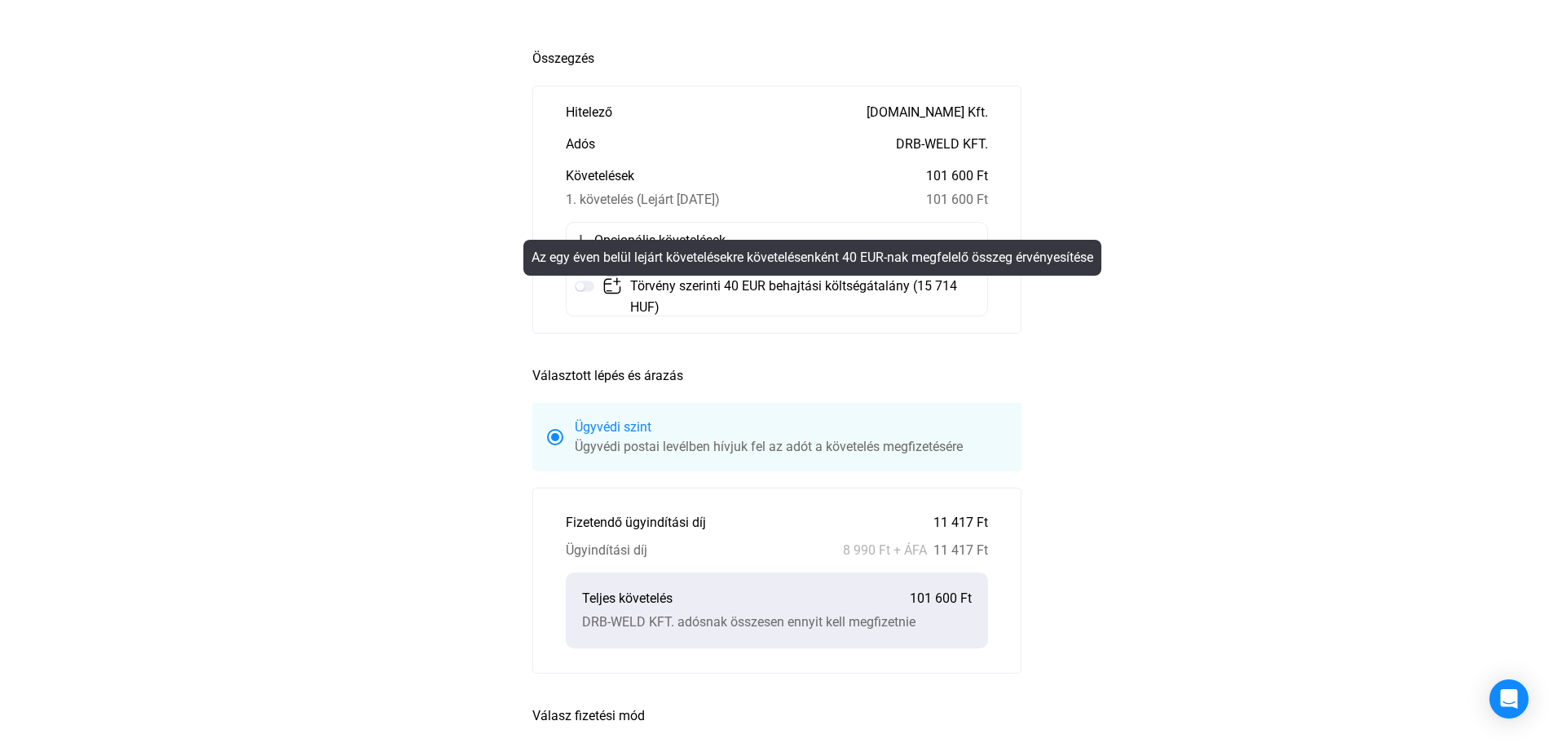
click at [583, 285] on mat-tooltip-component "Az egy éven belül lejárt követelésekre követelésenként 40 EUR-nak megfelelő öss…" at bounding box center [812, 257] width 601 height 59
click at [585, 266] on font "Az egy éven belül lejárt követelésekre követelésenként 40 EUR-nak megfelelő öss…" at bounding box center [813, 258] width 562 height 20
click at [510, 268] on main "Automatikusan mentve Összegzés Hitelező [DOMAIN_NAME] Kft. Adós DRB-WELD KFT. K…" at bounding box center [776, 548] width 1553 height 1014
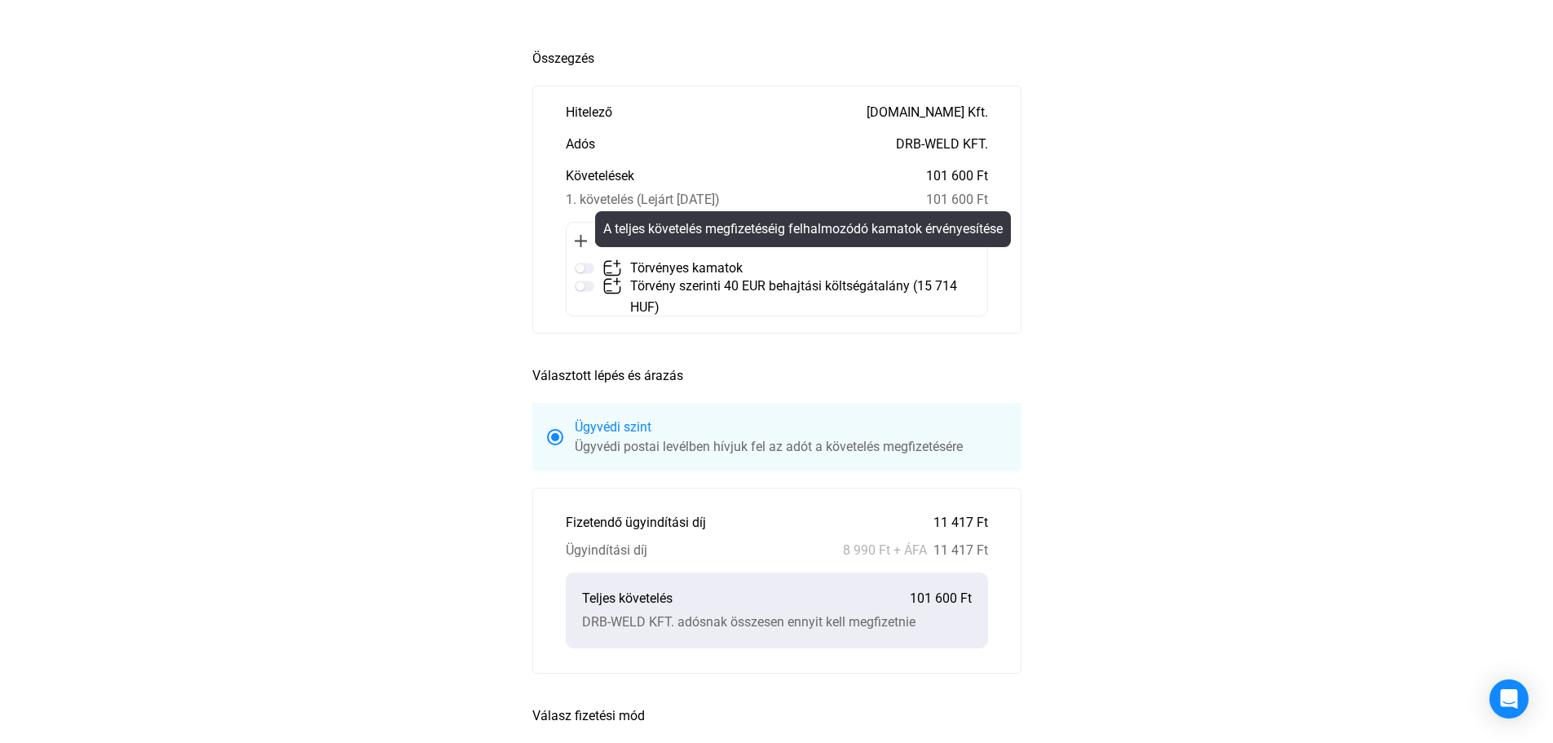
click at [585, 266] on img at bounding box center [585, 268] width 20 height 20
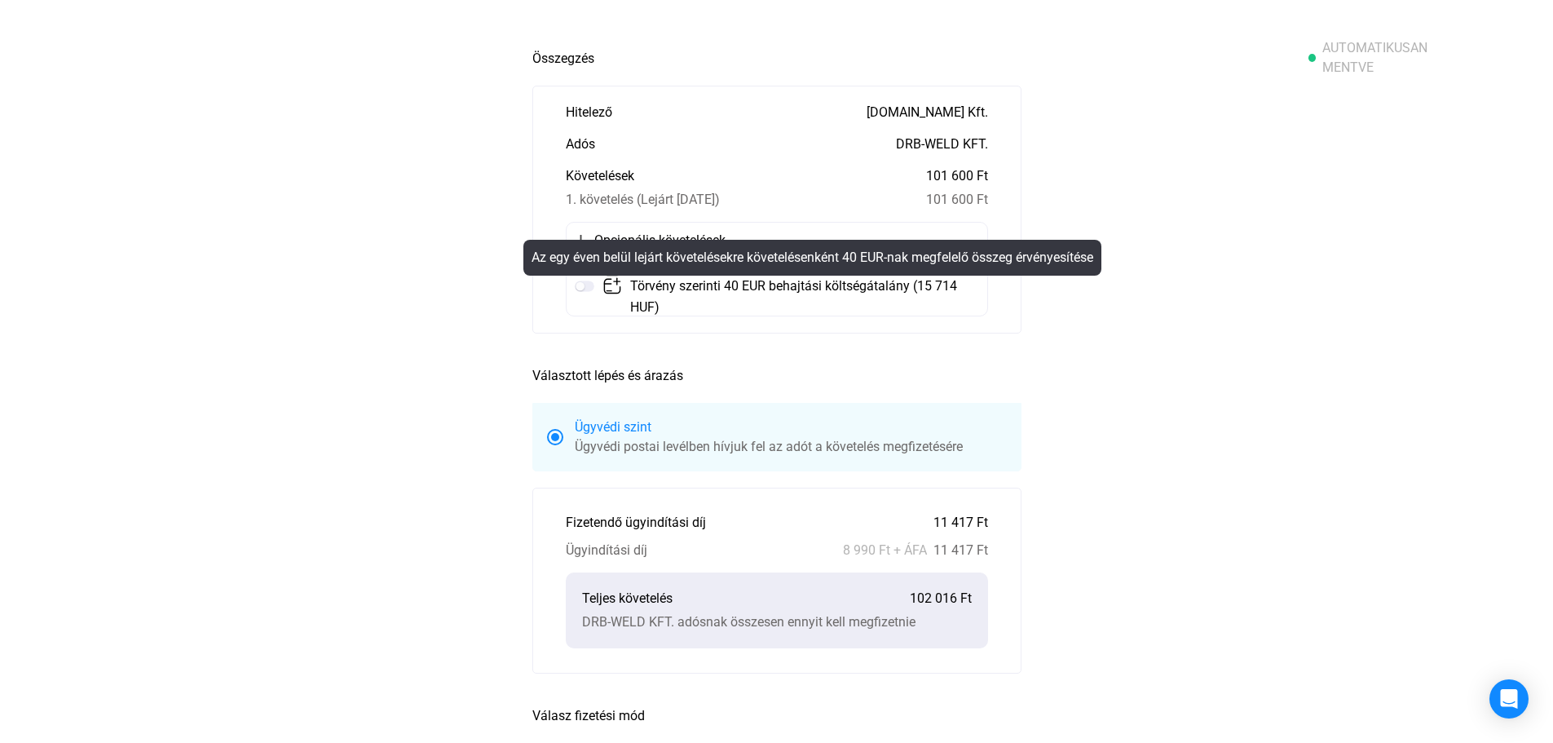
click at [585, 285] on mat-tooltip-component "Az egy éven belül lejárt követelésekre követelésenként 40 EUR-nak megfelelő öss…" at bounding box center [812, 257] width 601 height 59
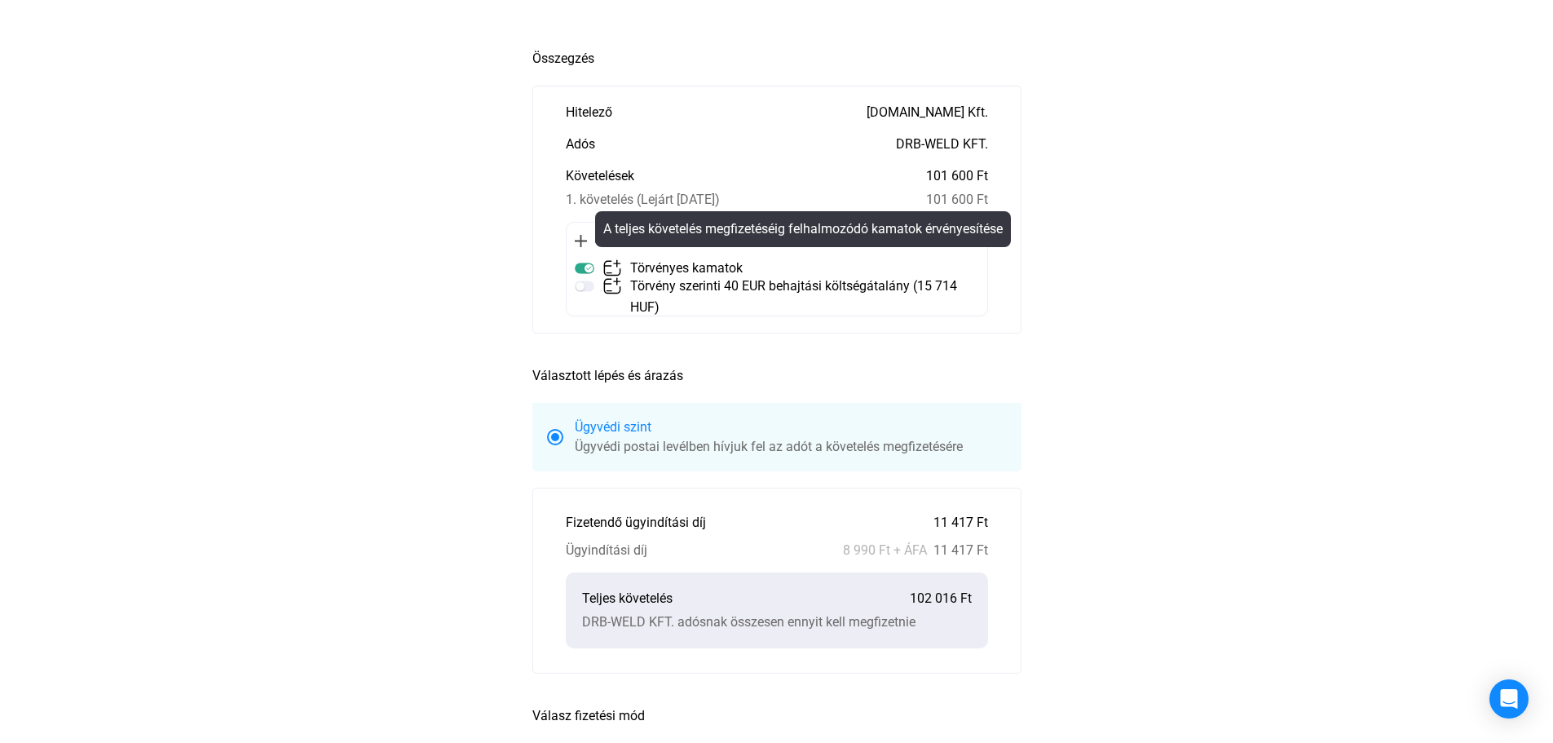
click at [585, 264] on img at bounding box center [585, 268] width 20 height 20
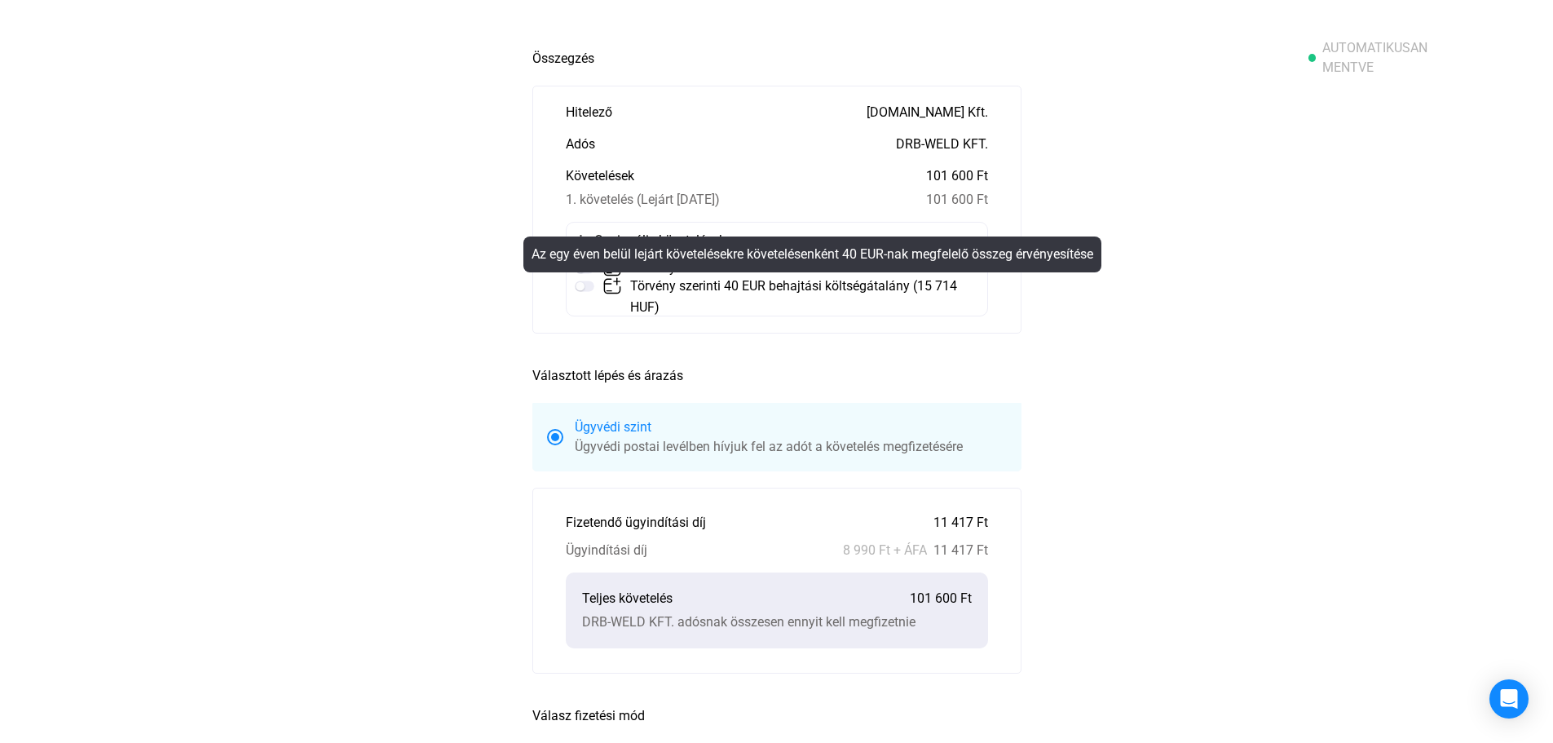
click at [579, 288] on img at bounding box center [585, 286] width 20 height 20
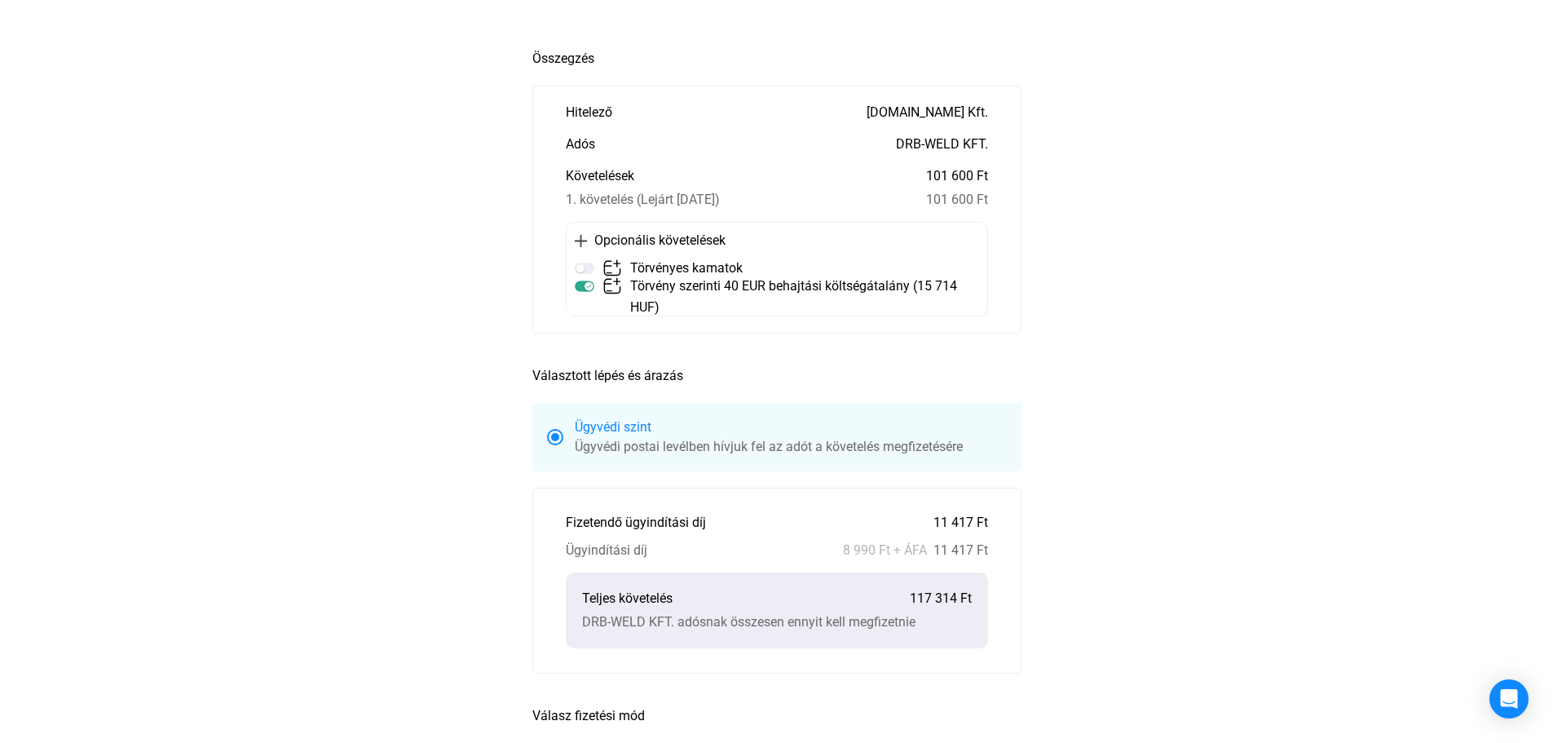
click at [1305, 254] on main "Automatikusan mentve Összegzés Hitelező [DOMAIN_NAME] Kft. Adós DRB-WELD KFT. K…" at bounding box center [776, 548] width 1553 height 1014
click at [867, 324] on section "Hitelező [DOMAIN_NAME] Kft. Adós DRB-WELD KFT. Követelések 101 600 Ft 1. követe…" at bounding box center [776, 210] width 489 height 248
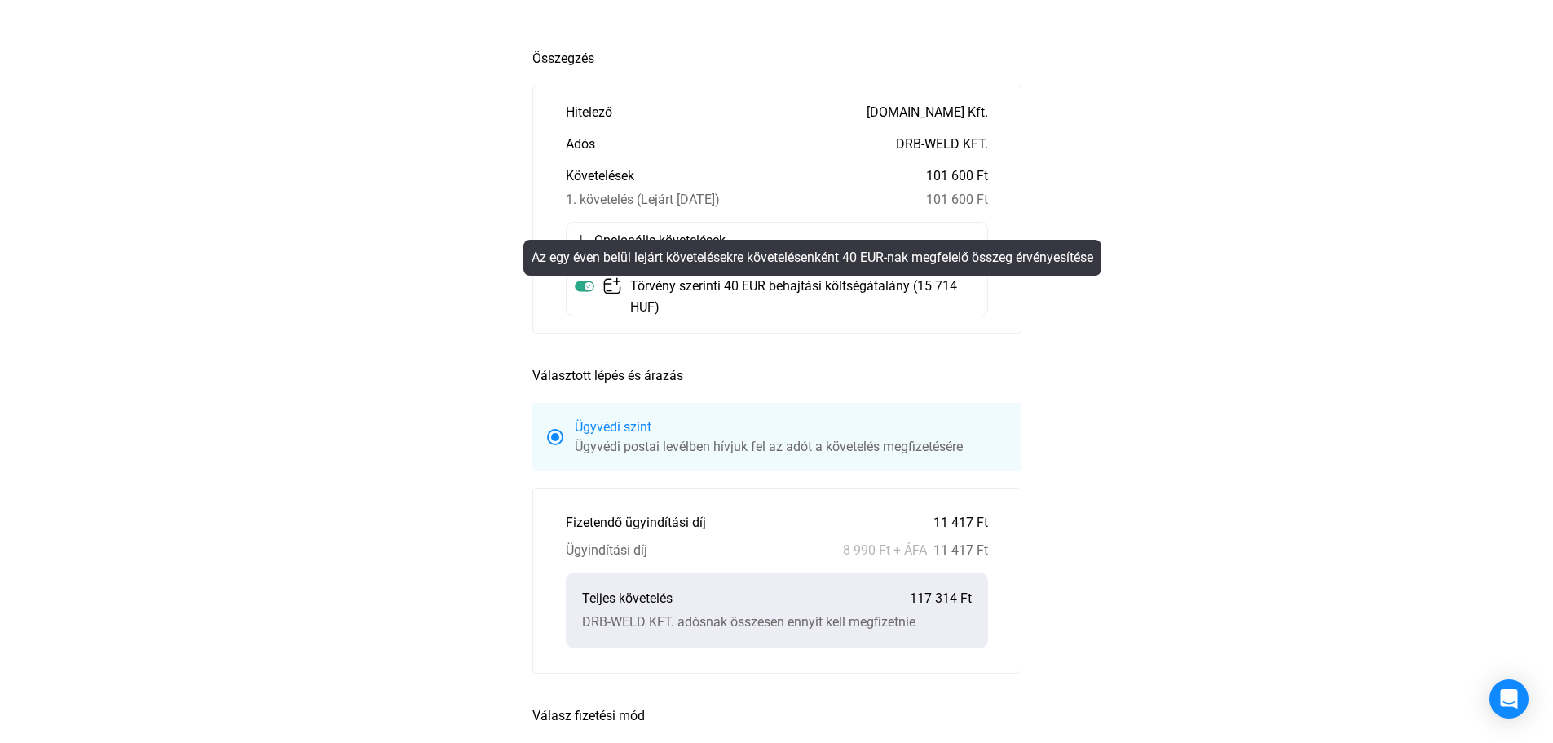
click at [876, 300] on div "Törvény szerinti 40 EUR behajtási költségátalány (15 714 HUF)" at bounding box center [806, 297] width 352 height 42
click at [583, 289] on img at bounding box center [585, 286] width 20 height 20
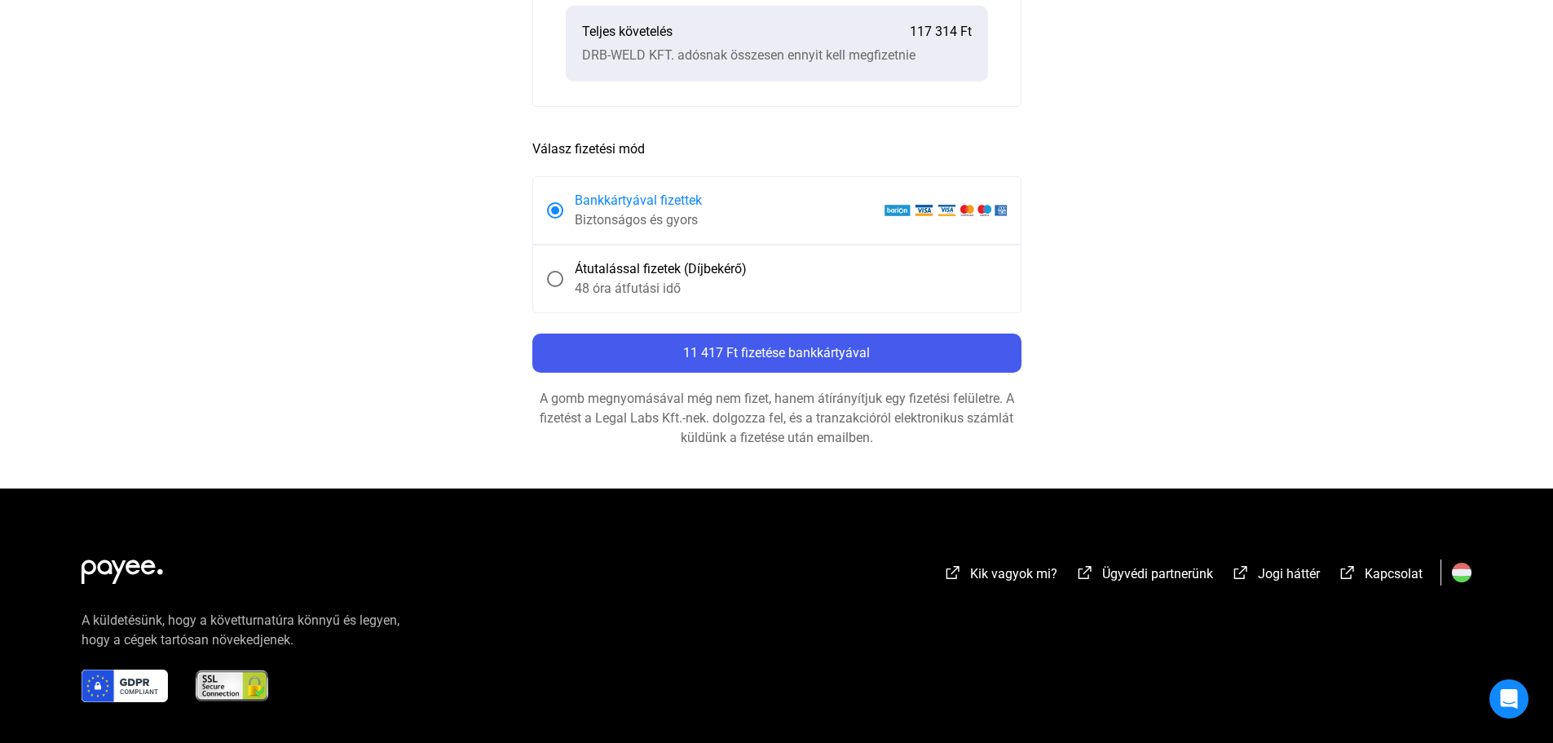
scroll to position [652, 0]
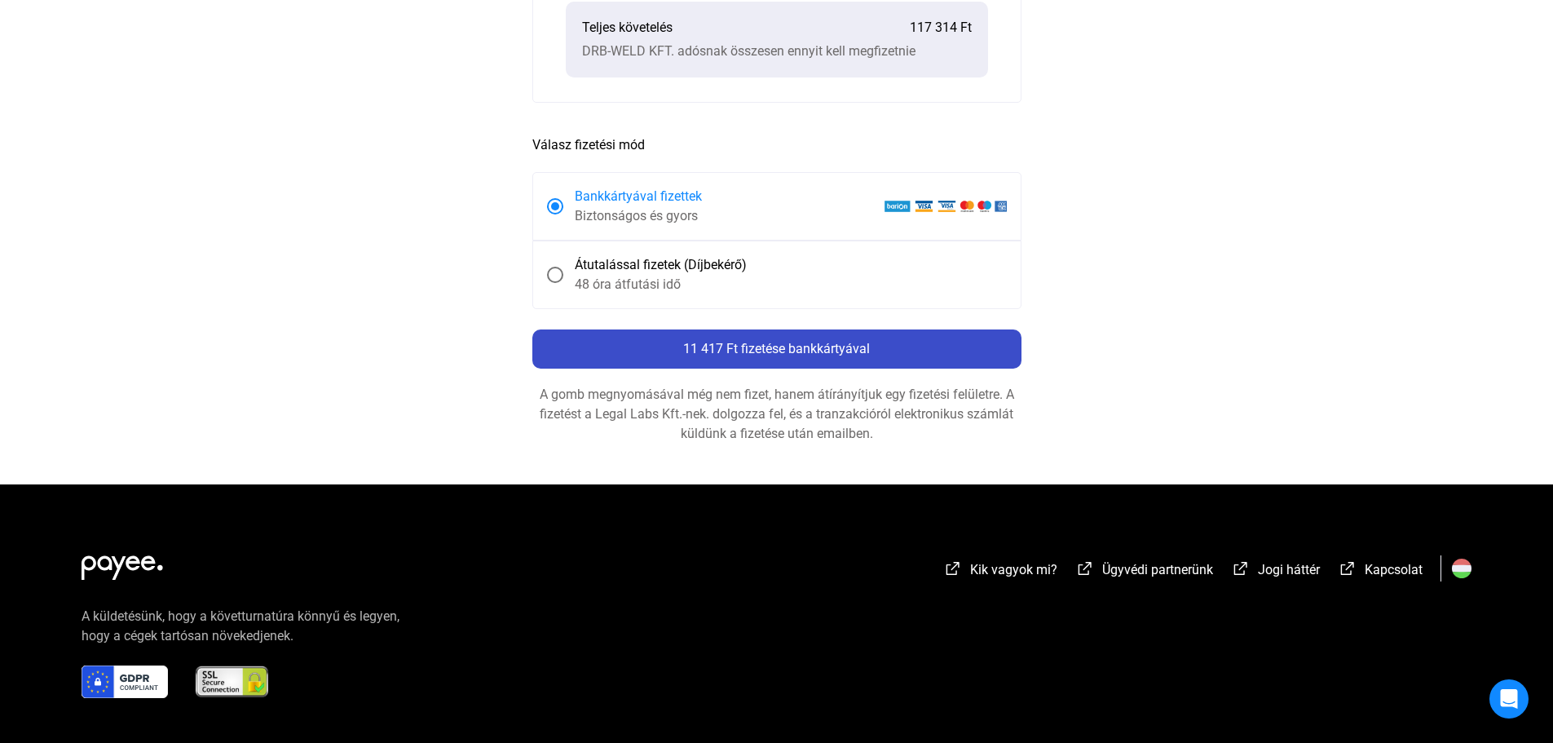
click at [858, 357] on div "11 417 Ft fizetése bankkártyával" at bounding box center [776, 349] width 479 height 20
